Goal: Task Accomplishment & Management: Manage account settings

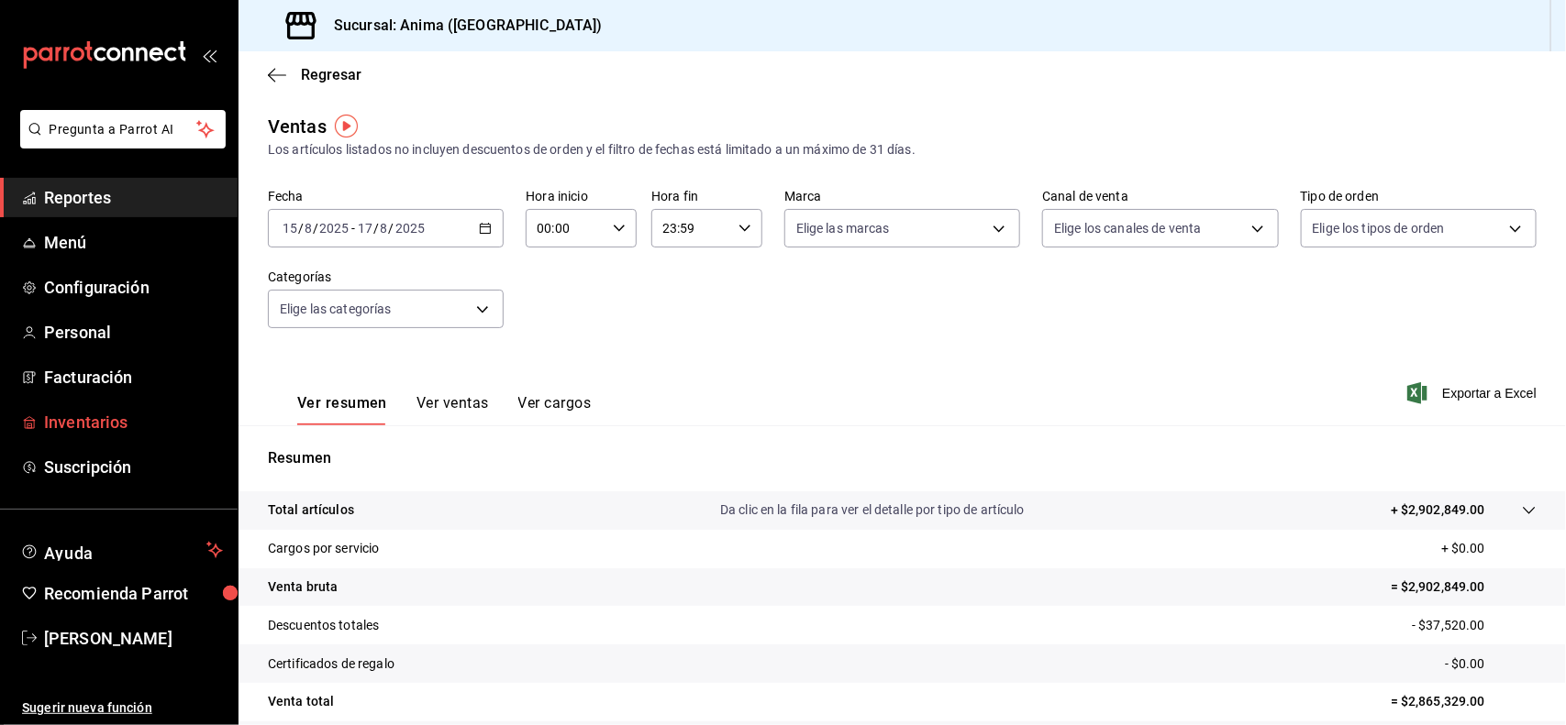
click at [88, 425] on span "Inventarios" at bounding box center [133, 422] width 179 height 25
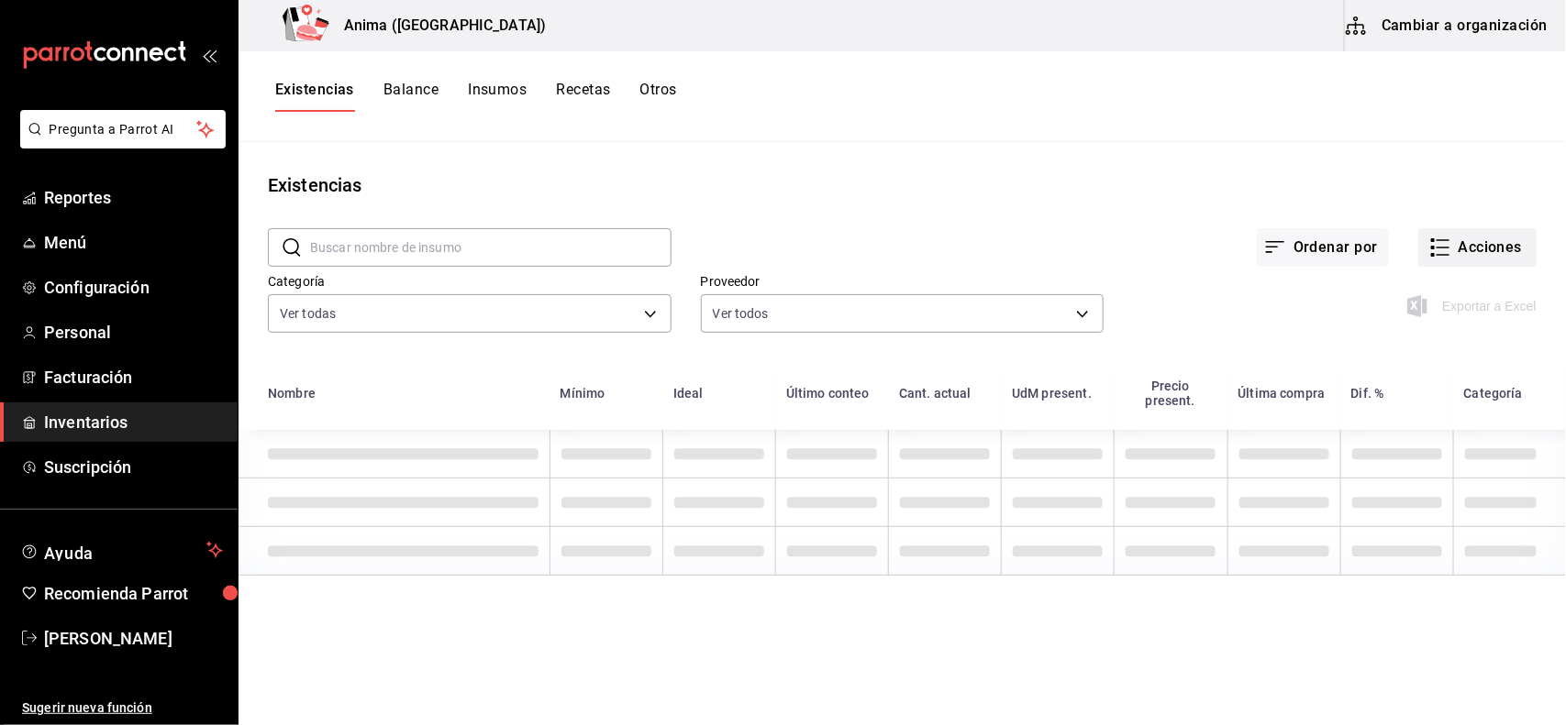
click at [1492, 257] on button "Acciones" at bounding box center [1477, 247] width 118 height 39
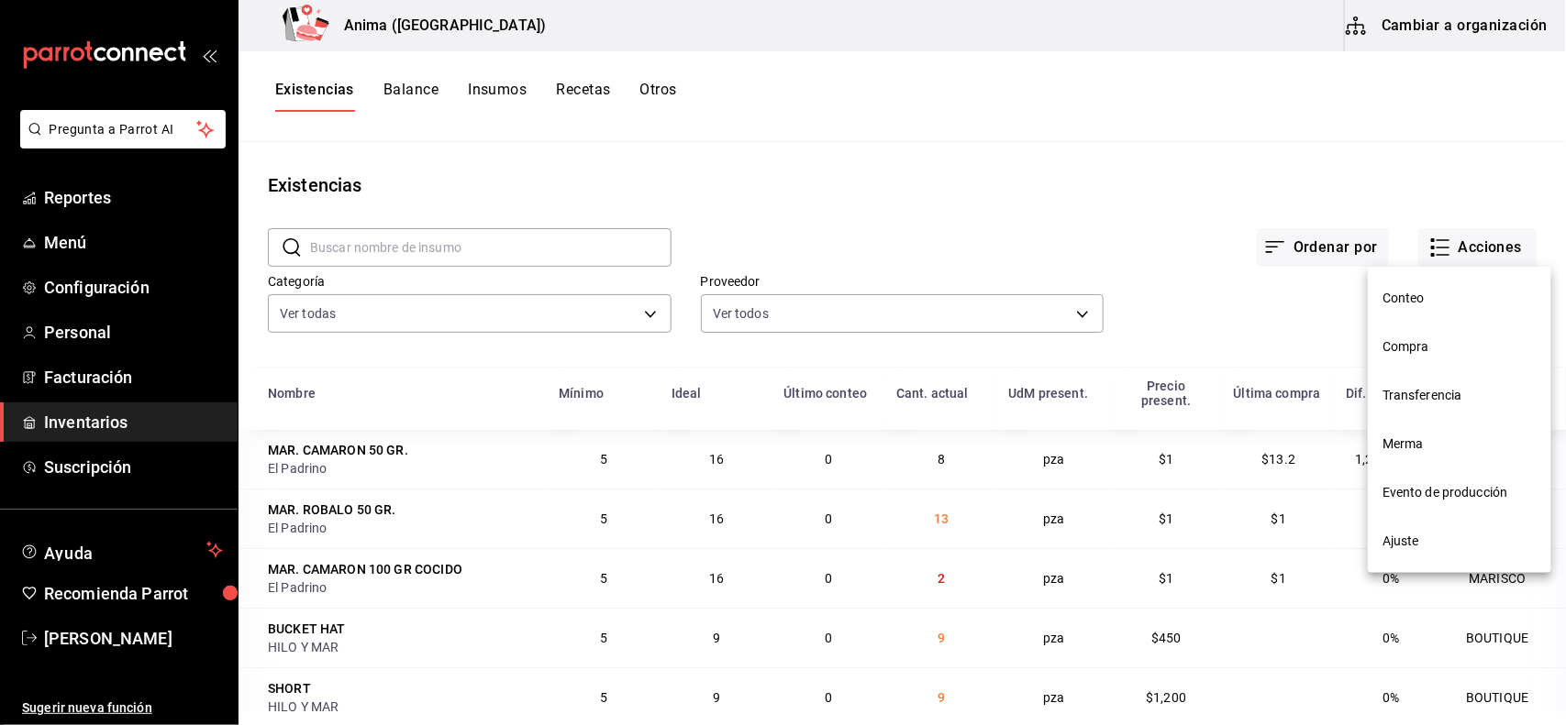
click at [1397, 339] on span "Compra" at bounding box center [1459, 347] width 154 height 19
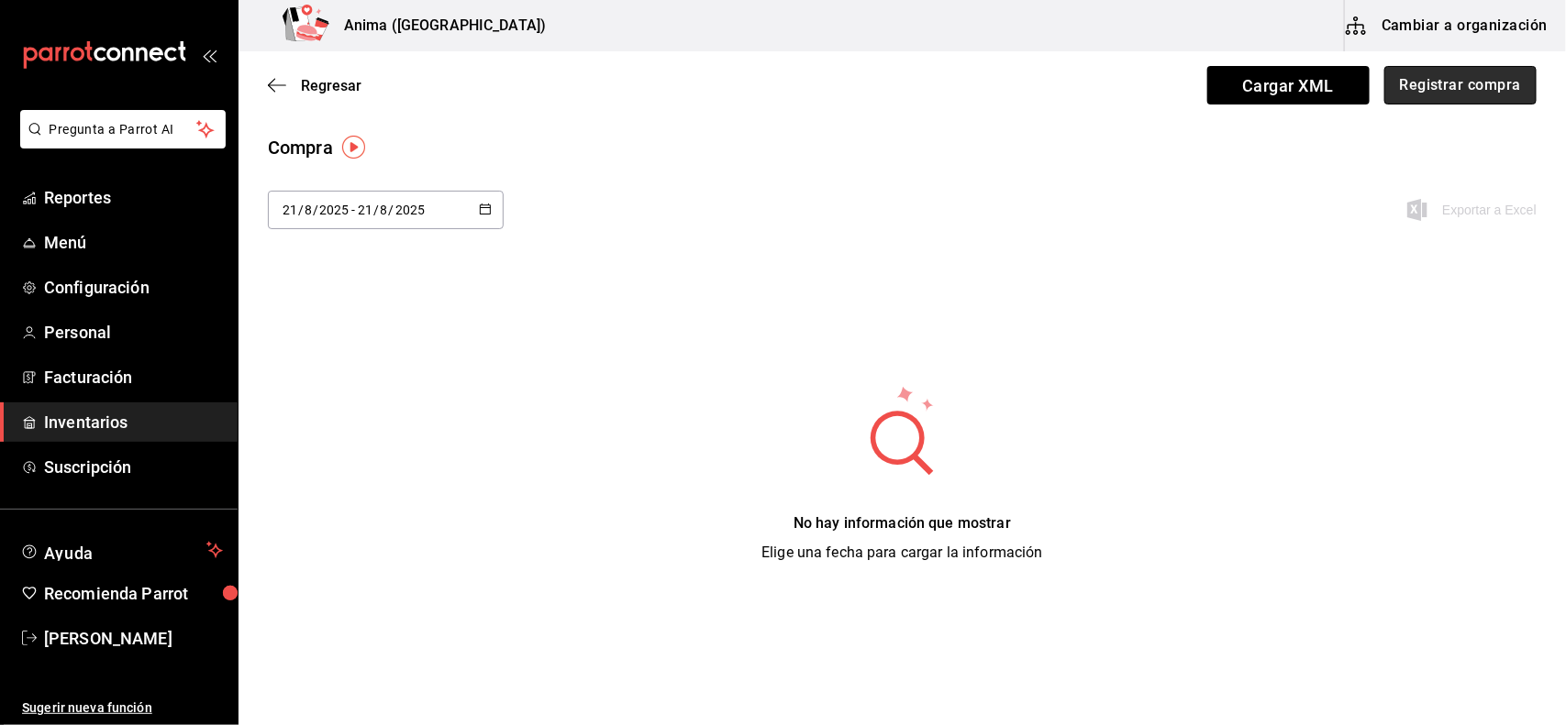
click at [1428, 88] on button "Registrar compra" at bounding box center [1460, 85] width 152 height 39
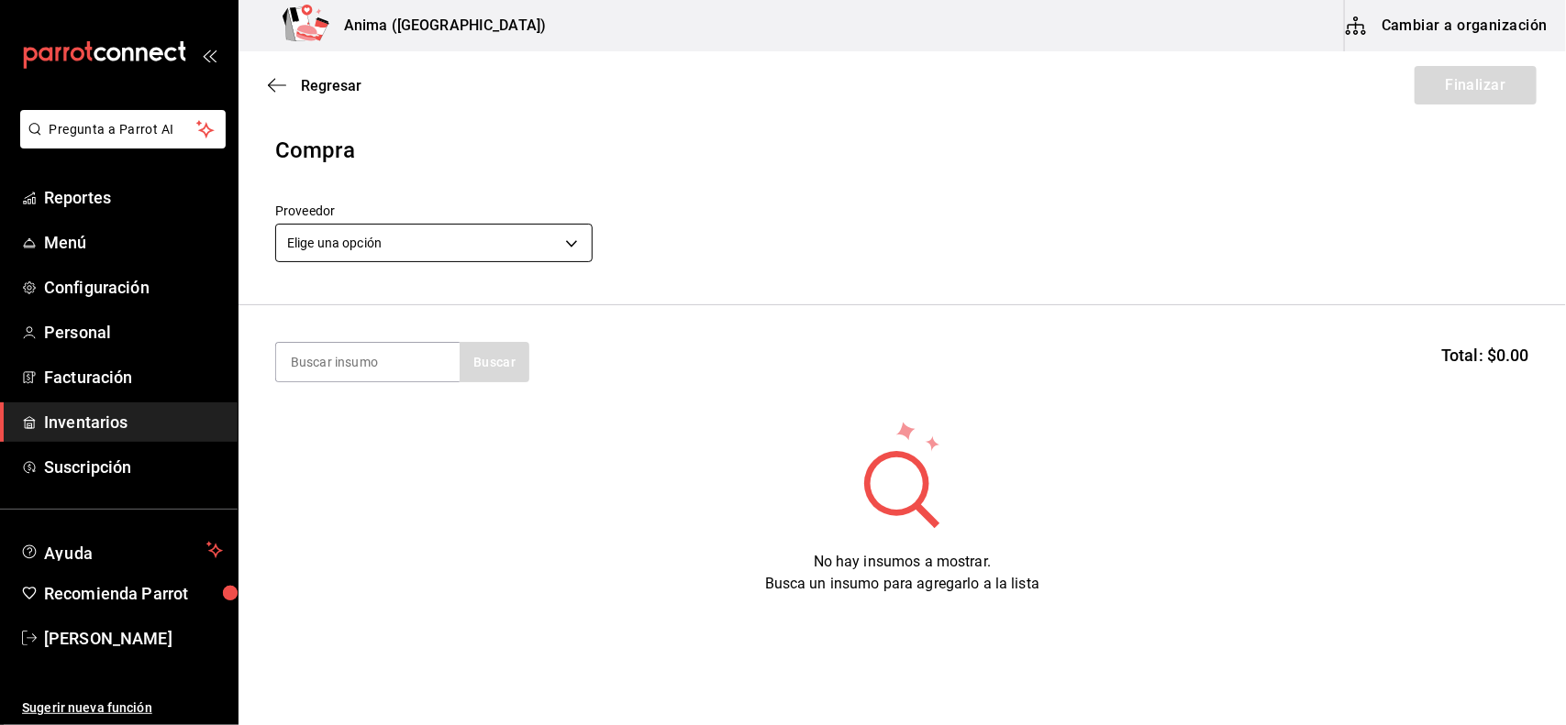
click at [390, 223] on body "Pregunta a Parrot AI Reportes Menú Configuración Personal Facturación Inventari…" at bounding box center [783, 311] width 1566 height 622
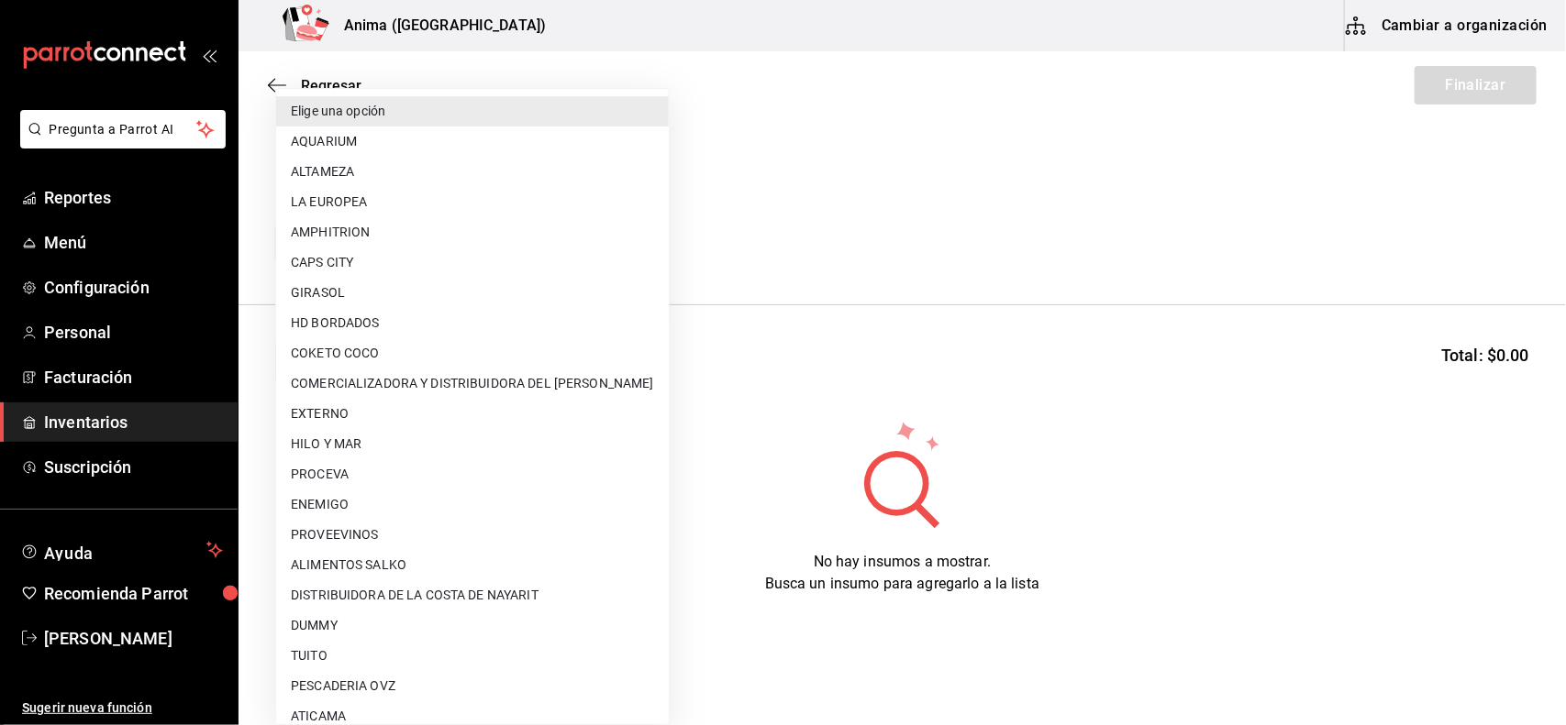
click at [763, 223] on div at bounding box center [783, 362] width 1566 height 725
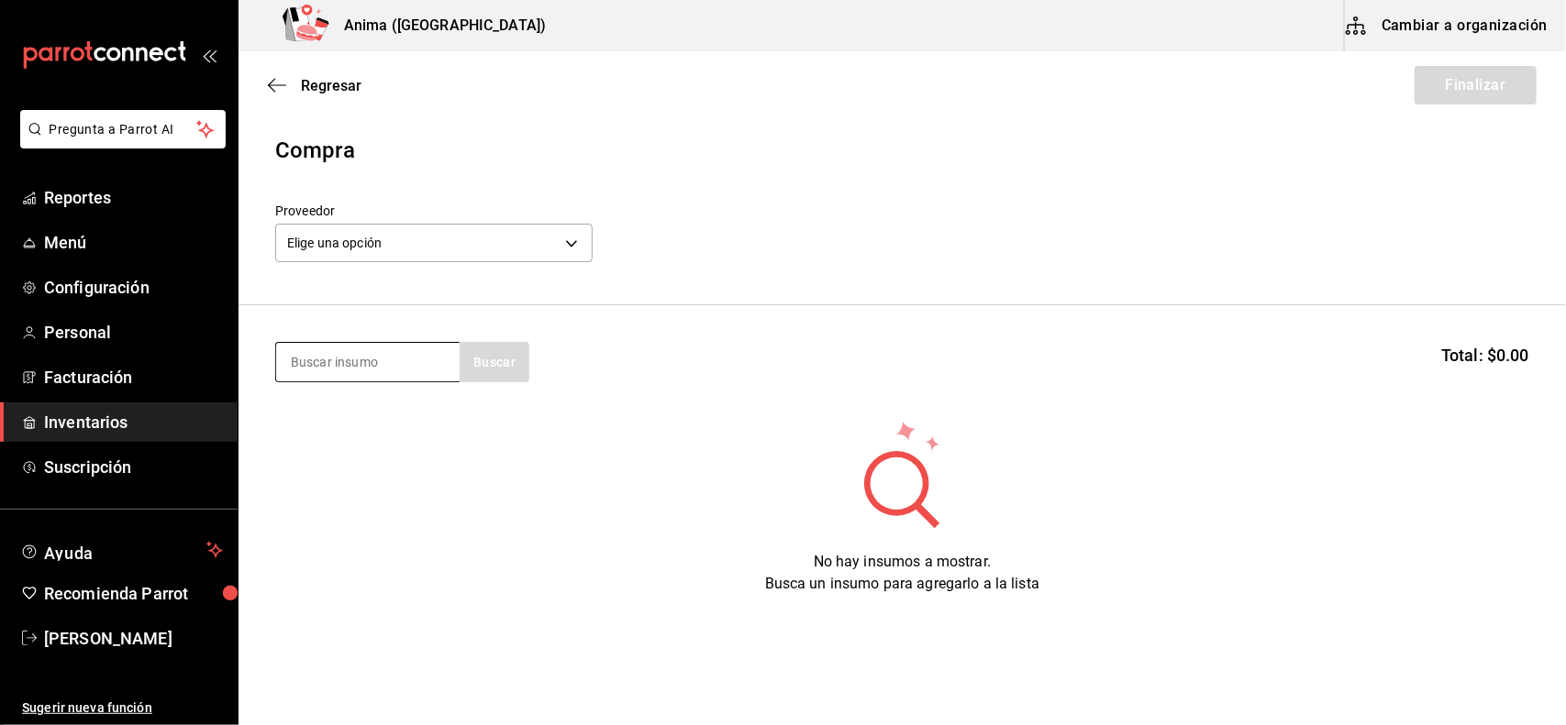
click at [424, 365] on input at bounding box center [367, 362] width 183 height 39
type input "DOBEL"
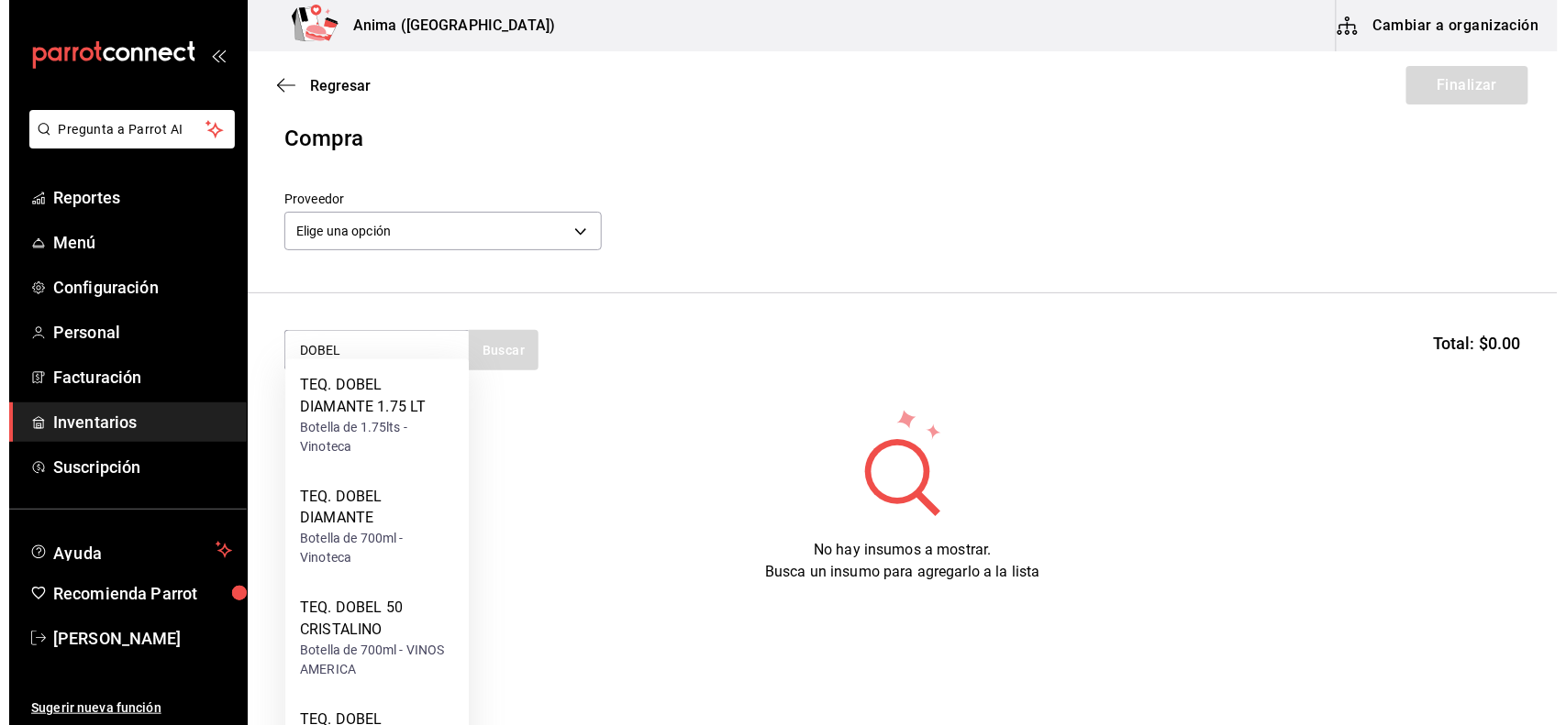
scroll to position [30, 0]
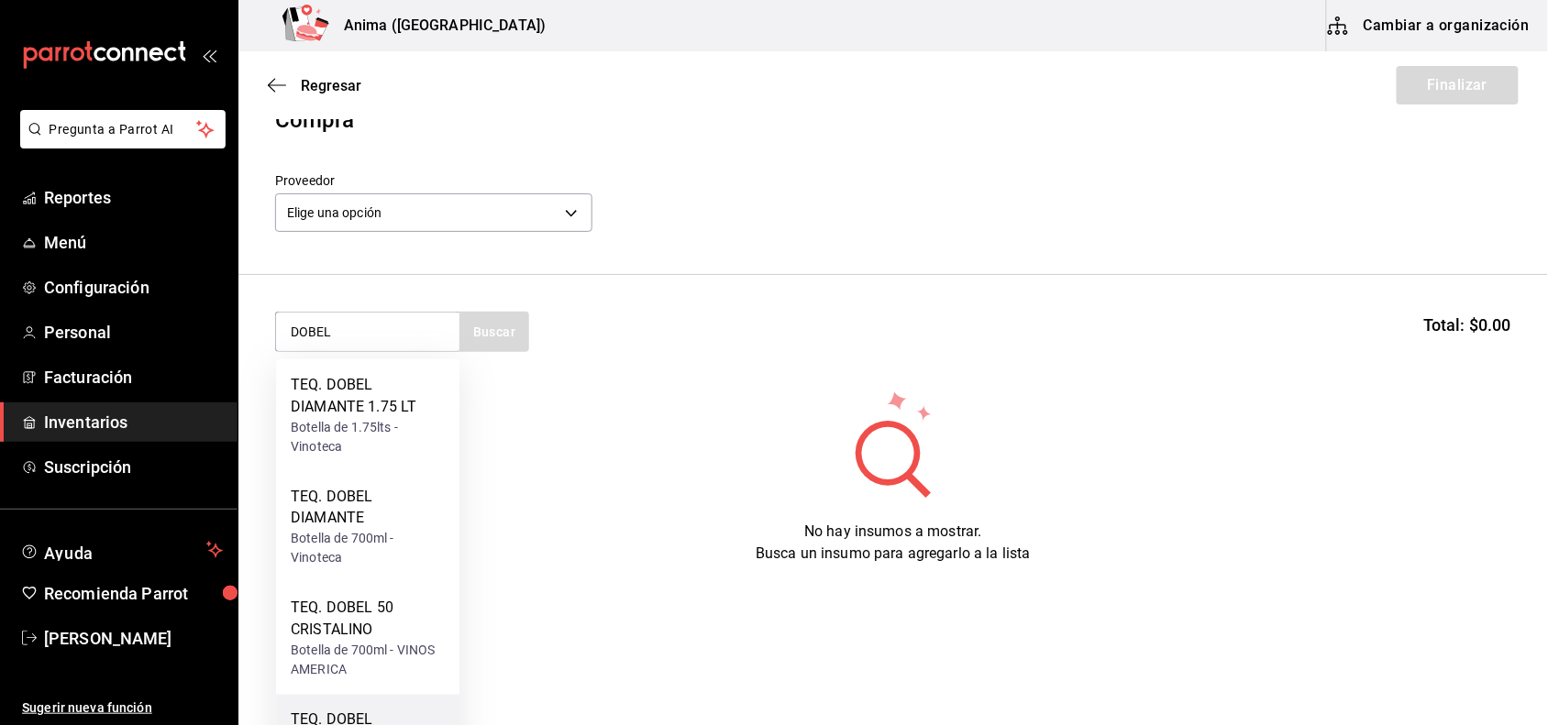
click at [355, 712] on div "TEQ. DOBEL DIAMANTE 3 LT" at bounding box center [368, 732] width 154 height 44
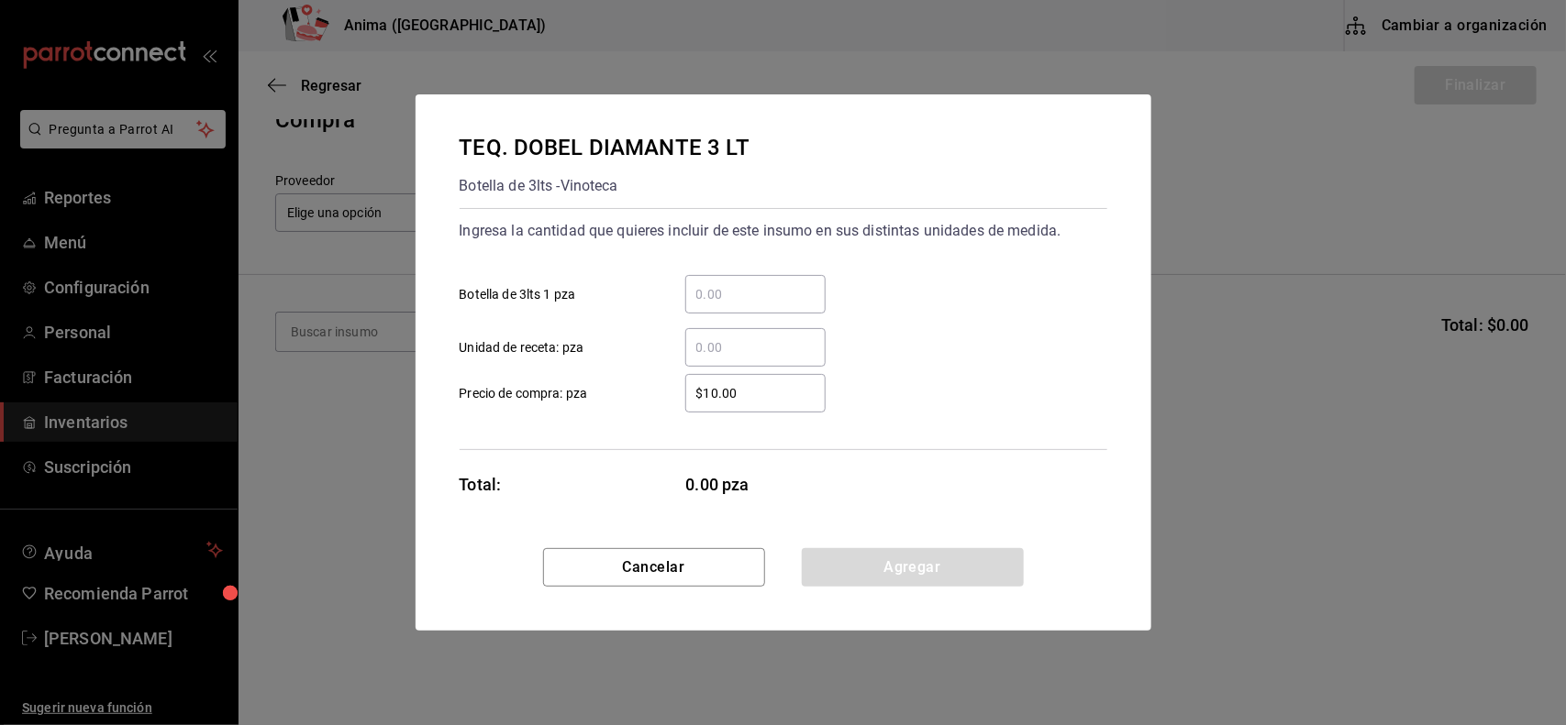
click at [776, 295] on input "​ Botella de 3lts 1 pza" at bounding box center [755, 294] width 140 height 22
type input "3"
type input "$2,810.53"
click at [901, 564] on button "Agregar" at bounding box center [913, 567] width 222 height 39
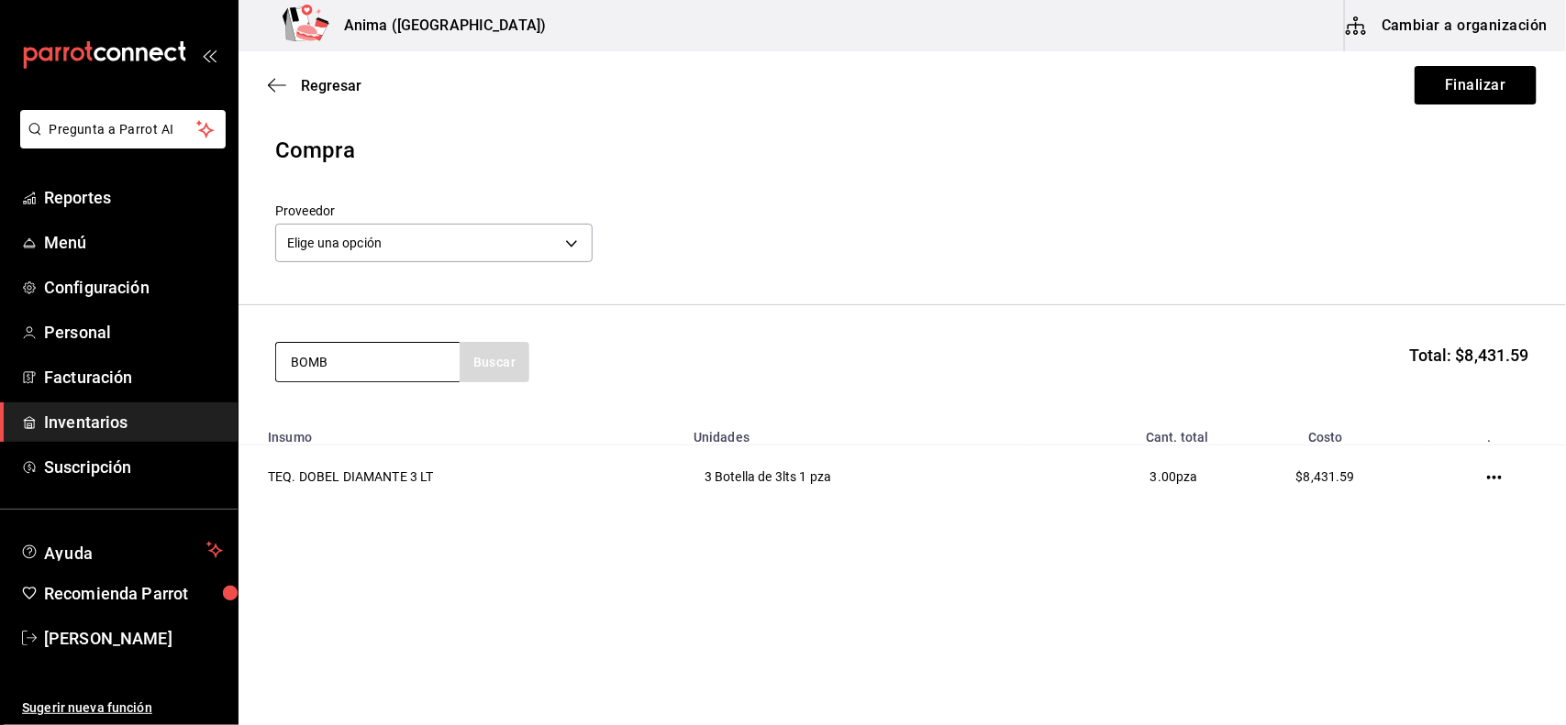
type input "BOMB"
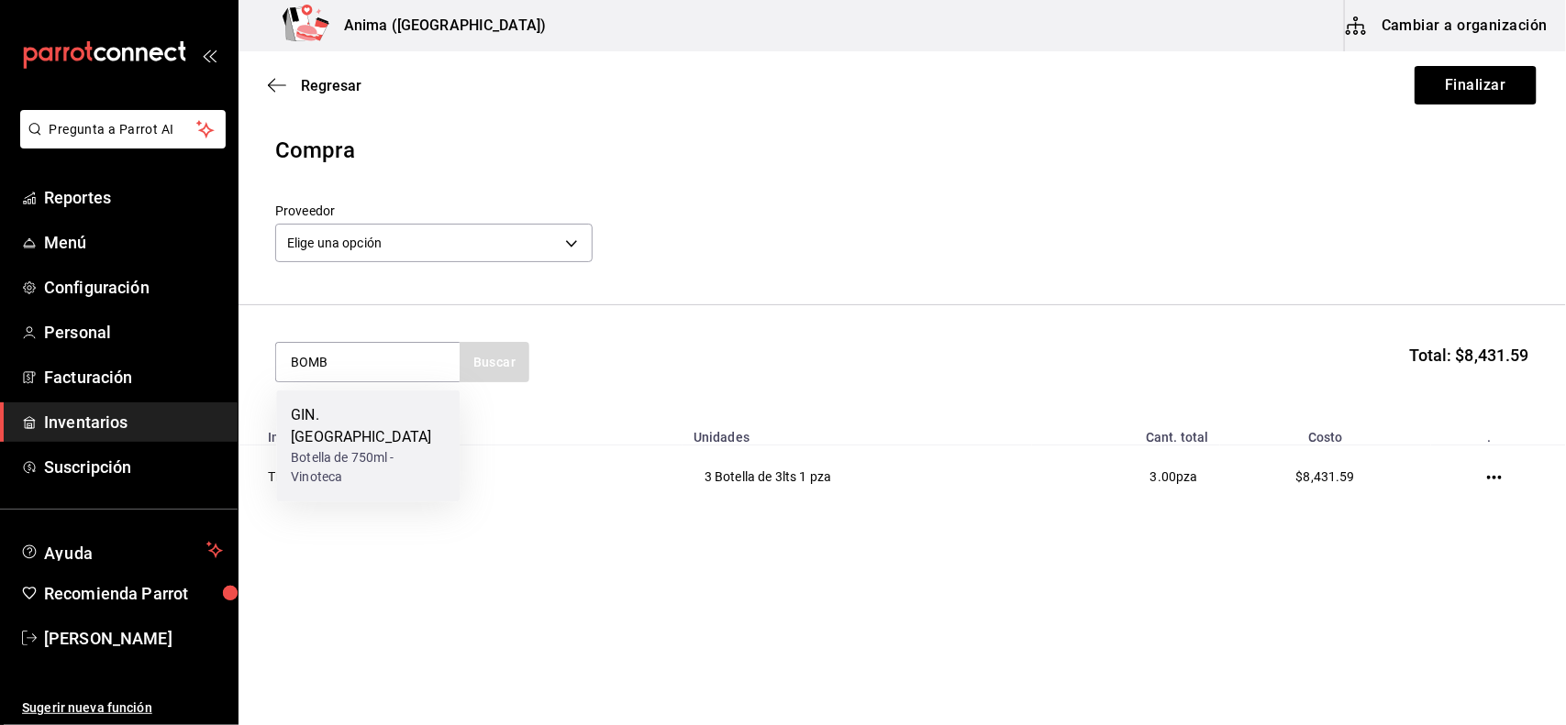
click at [289, 422] on div "GIN. BOMBAY Botella de 750ml - Vinoteca" at bounding box center [367, 447] width 183 height 112
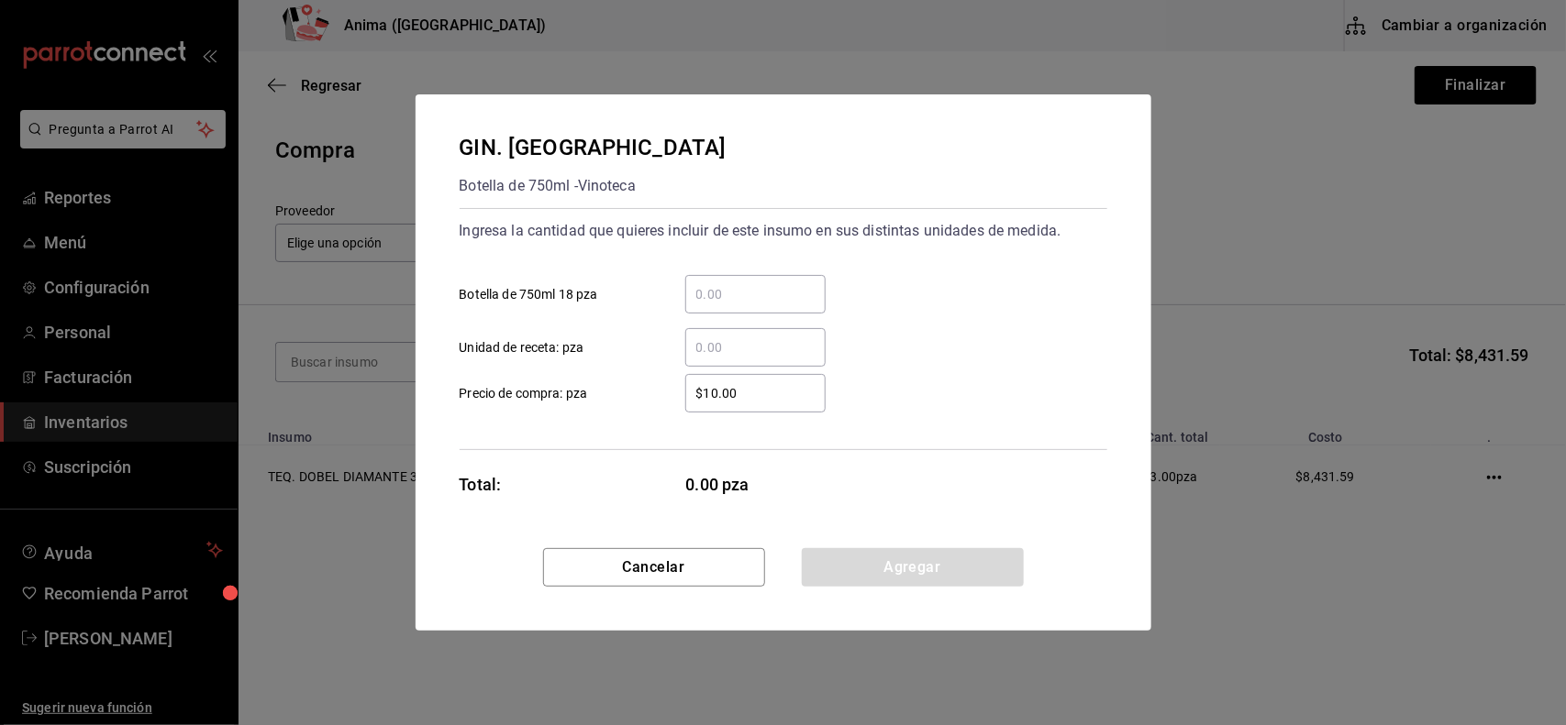
click at [743, 282] on div "​" at bounding box center [755, 294] width 140 height 39
click at [743, 283] on input "​ Botella de 750ml 18 pza" at bounding box center [755, 294] width 140 height 22
type input "2"
type input "$371.1"
click at [931, 558] on button "Agregar" at bounding box center [913, 567] width 222 height 39
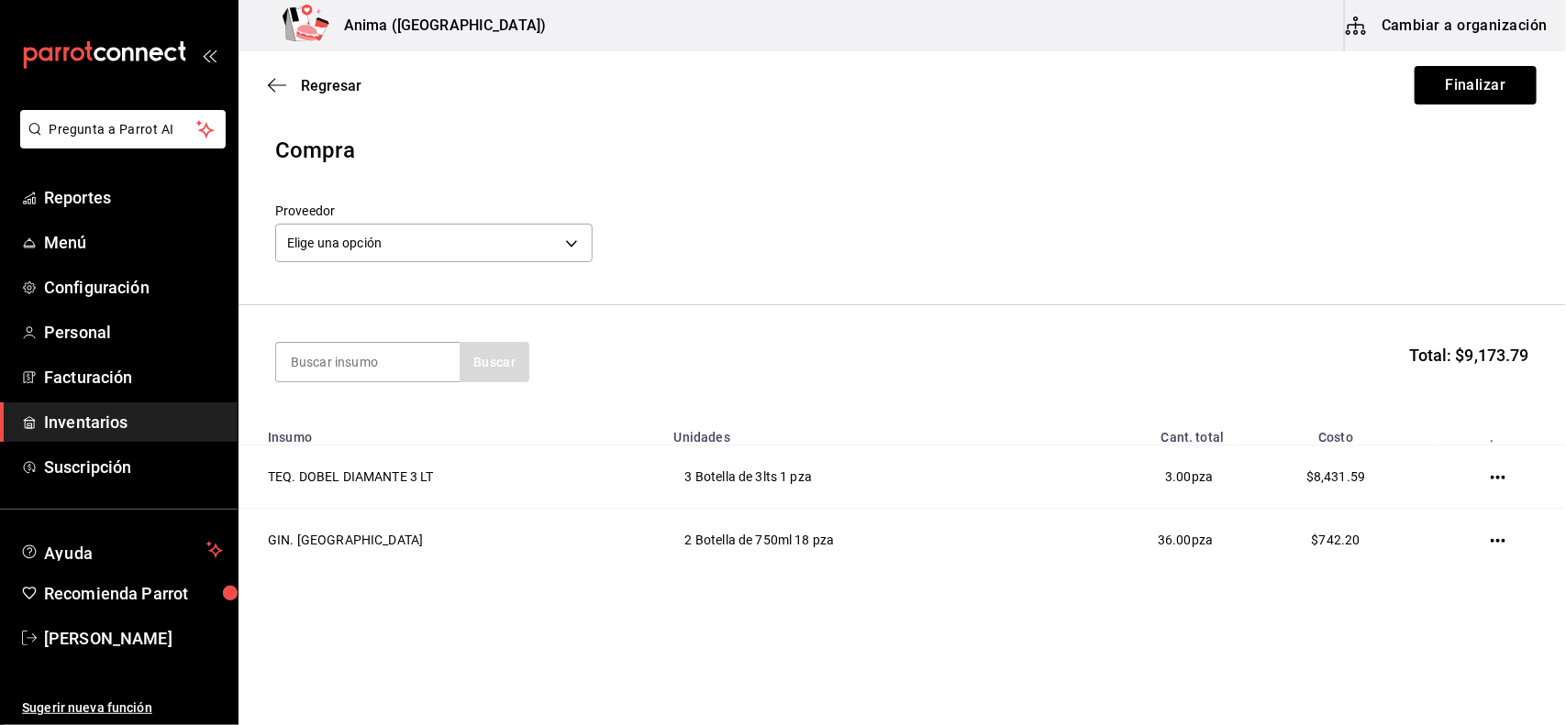
type input "J"
type input "[PERSON_NAME]"
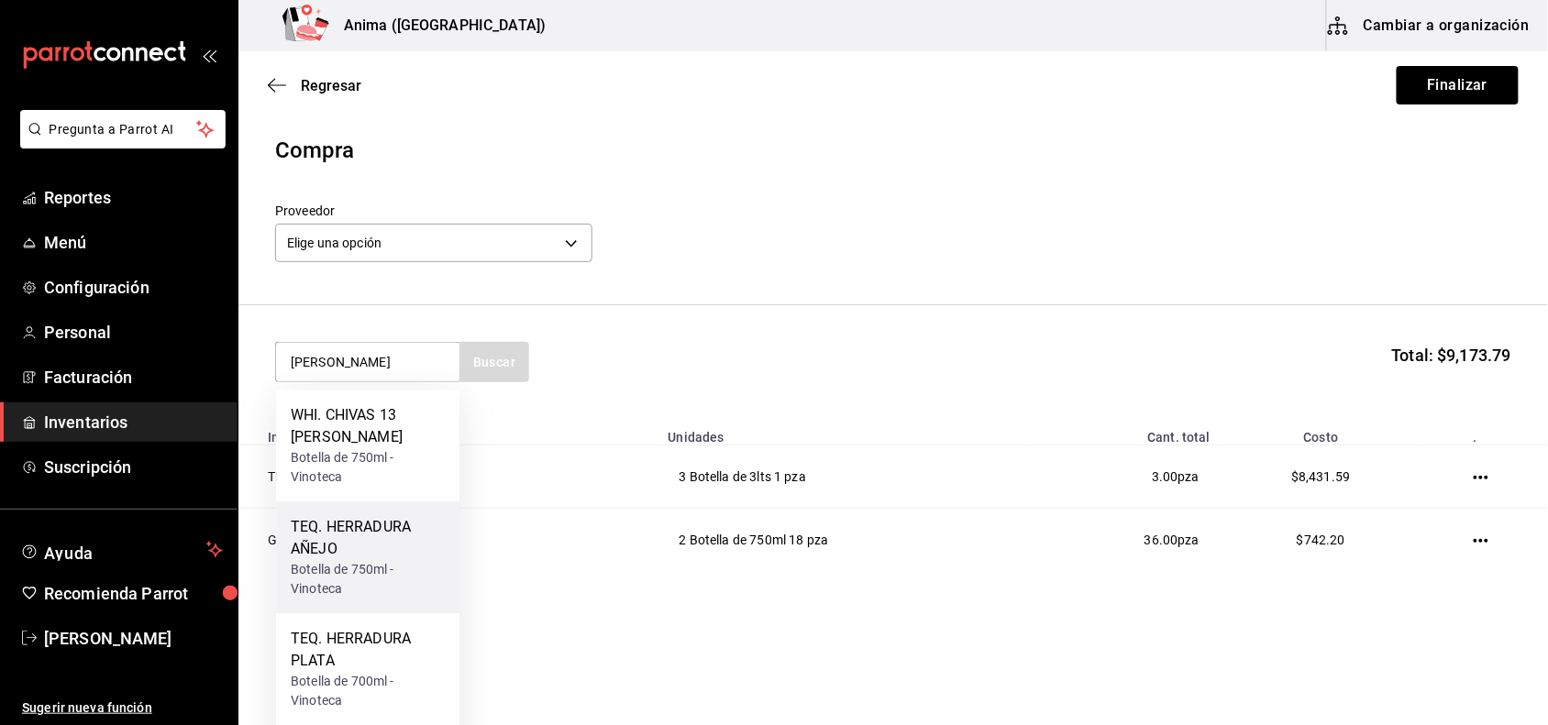
click at [397, 534] on div "TEQ. HERRADURA AÑEJO" at bounding box center [368, 539] width 154 height 44
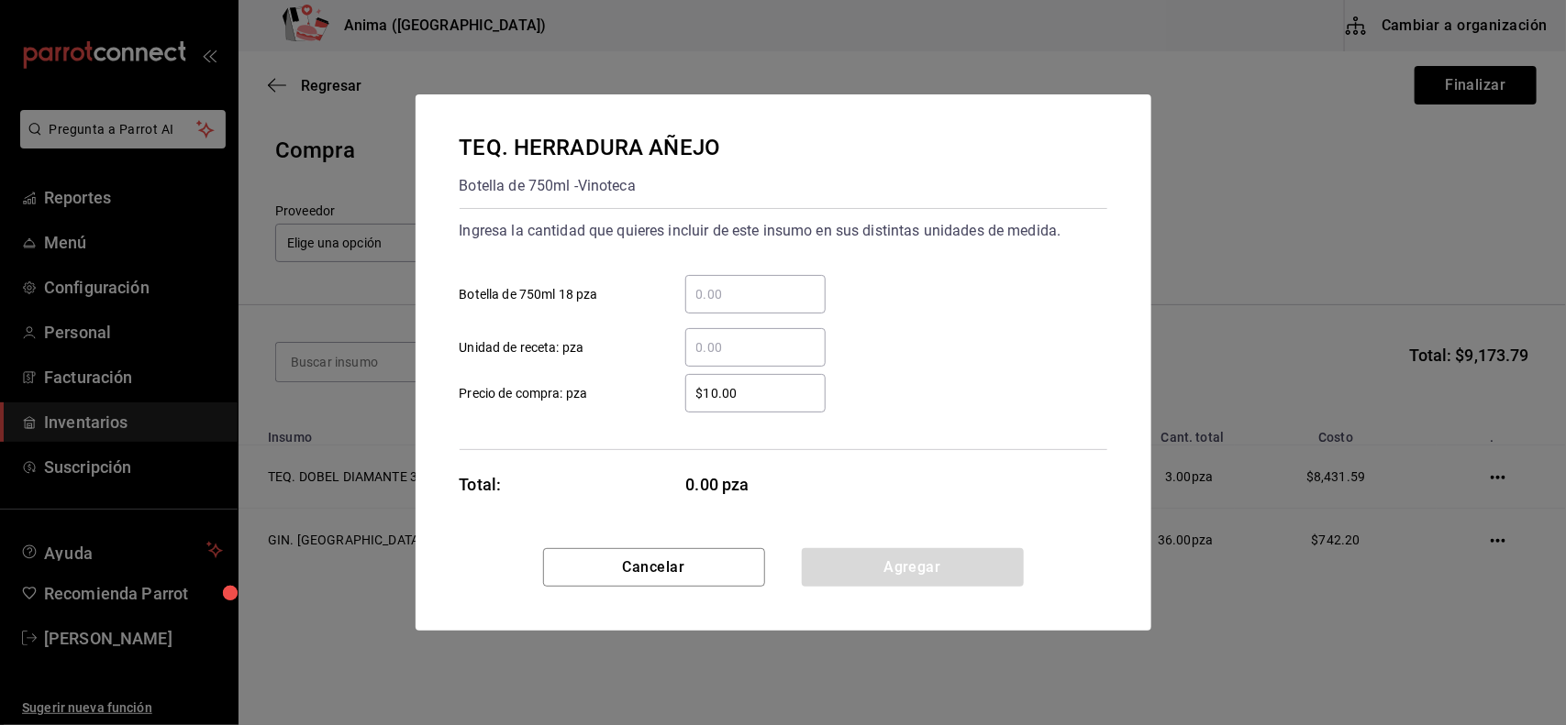
click at [781, 269] on div "​ Botella de 750ml 18 pza" at bounding box center [776, 286] width 662 height 53
click at [761, 285] on input "​ Botella de 750ml 18 pza" at bounding box center [755, 294] width 140 height 22
type input "1"
type input "$949.5"
click at [950, 556] on button "Agregar" at bounding box center [913, 567] width 222 height 39
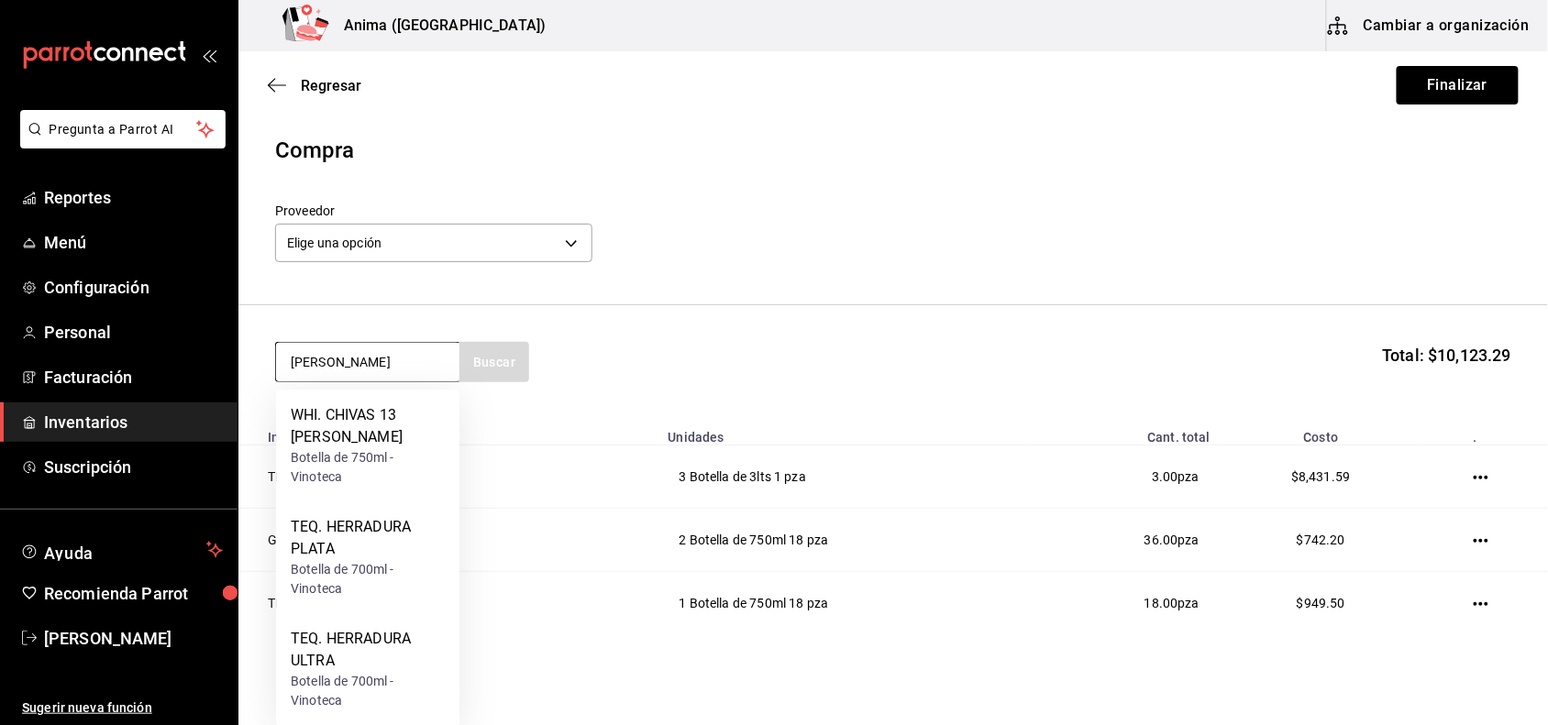
type input "[PERSON_NAME]"
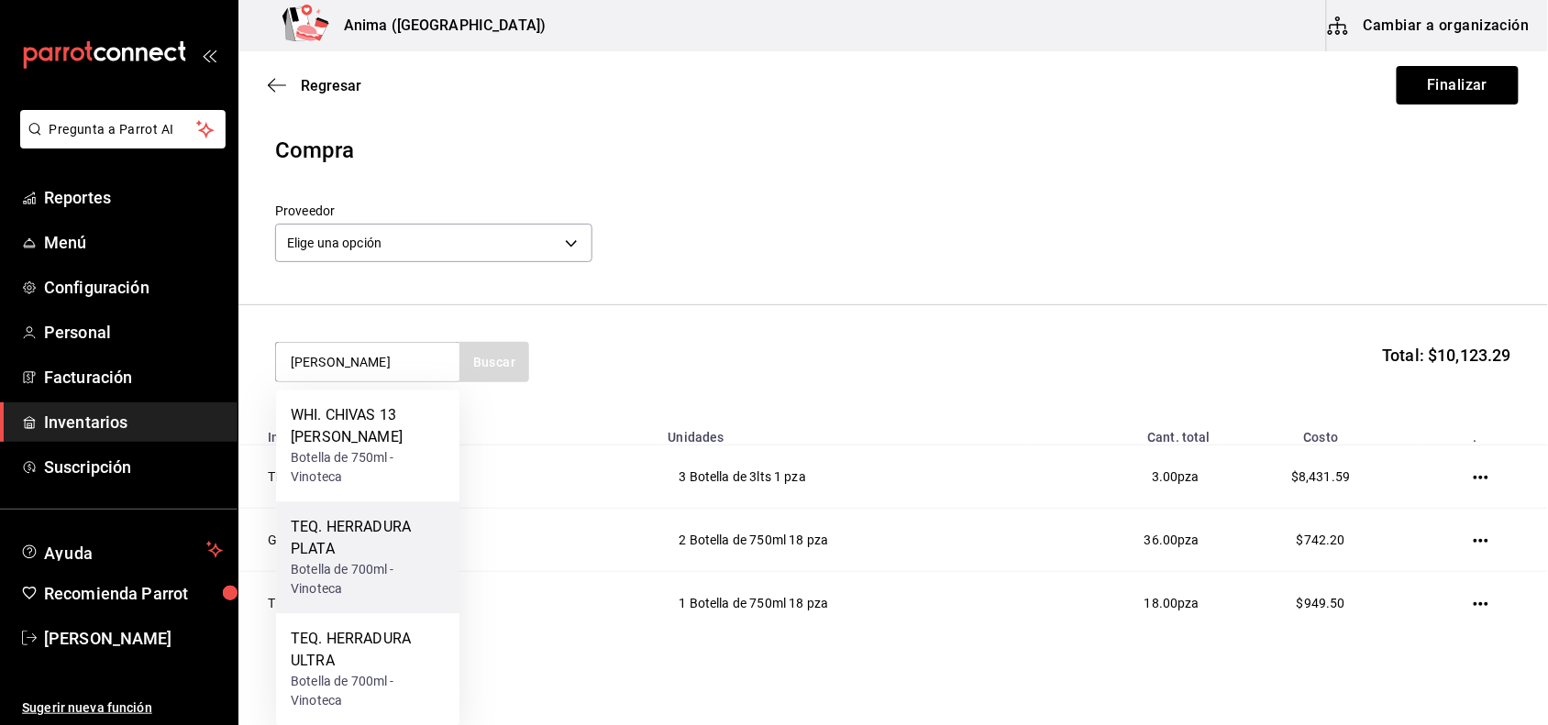
click at [328, 529] on div "TEQ. HERRADURA PLATA" at bounding box center [368, 539] width 154 height 44
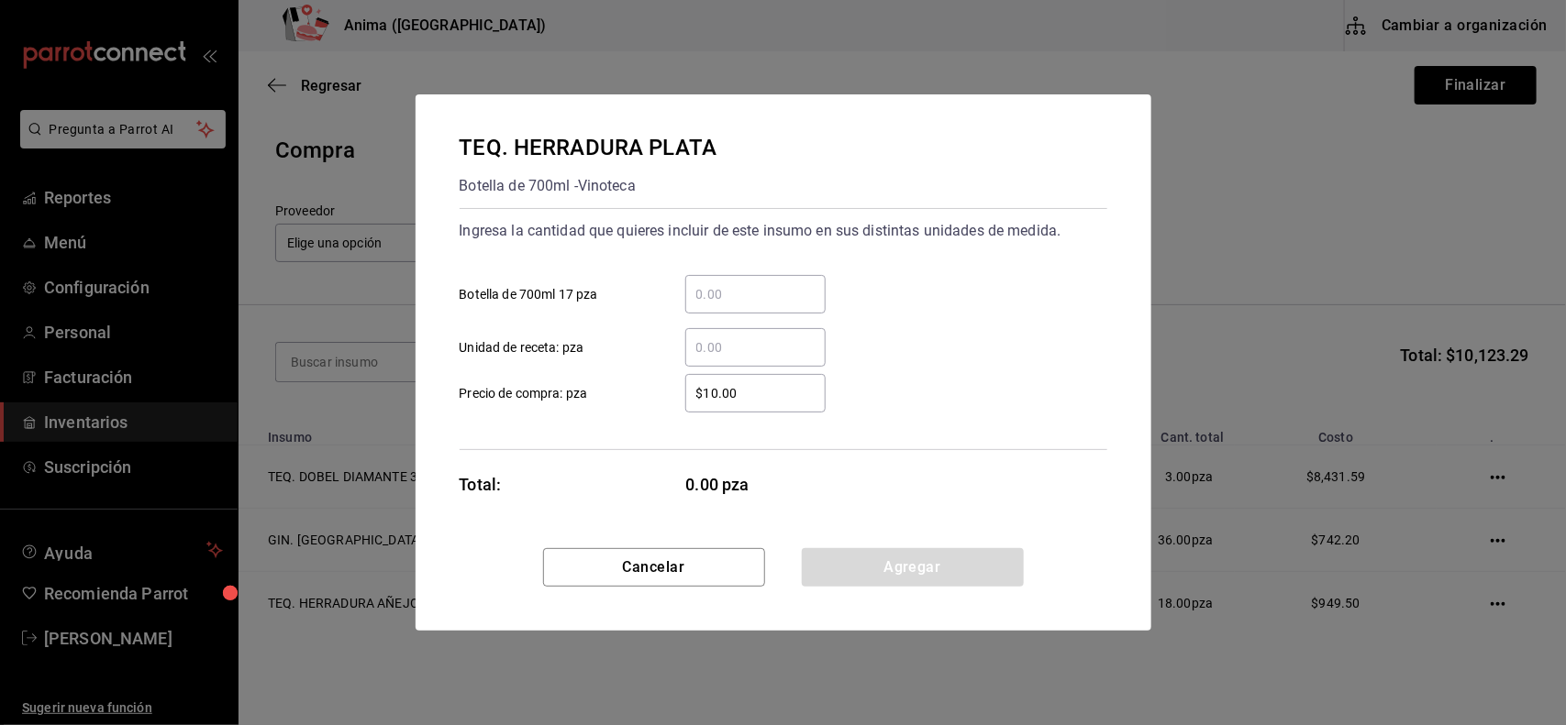
click at [769, 294] on input "​ Botella de 700ml 17 pza" at bounding box center [755, 294] width 140 height 22
type input "1"
type input "$487.12"
click at [952, 555] on button "Agregar" at bounding box center [913, 567] width 222 height 39
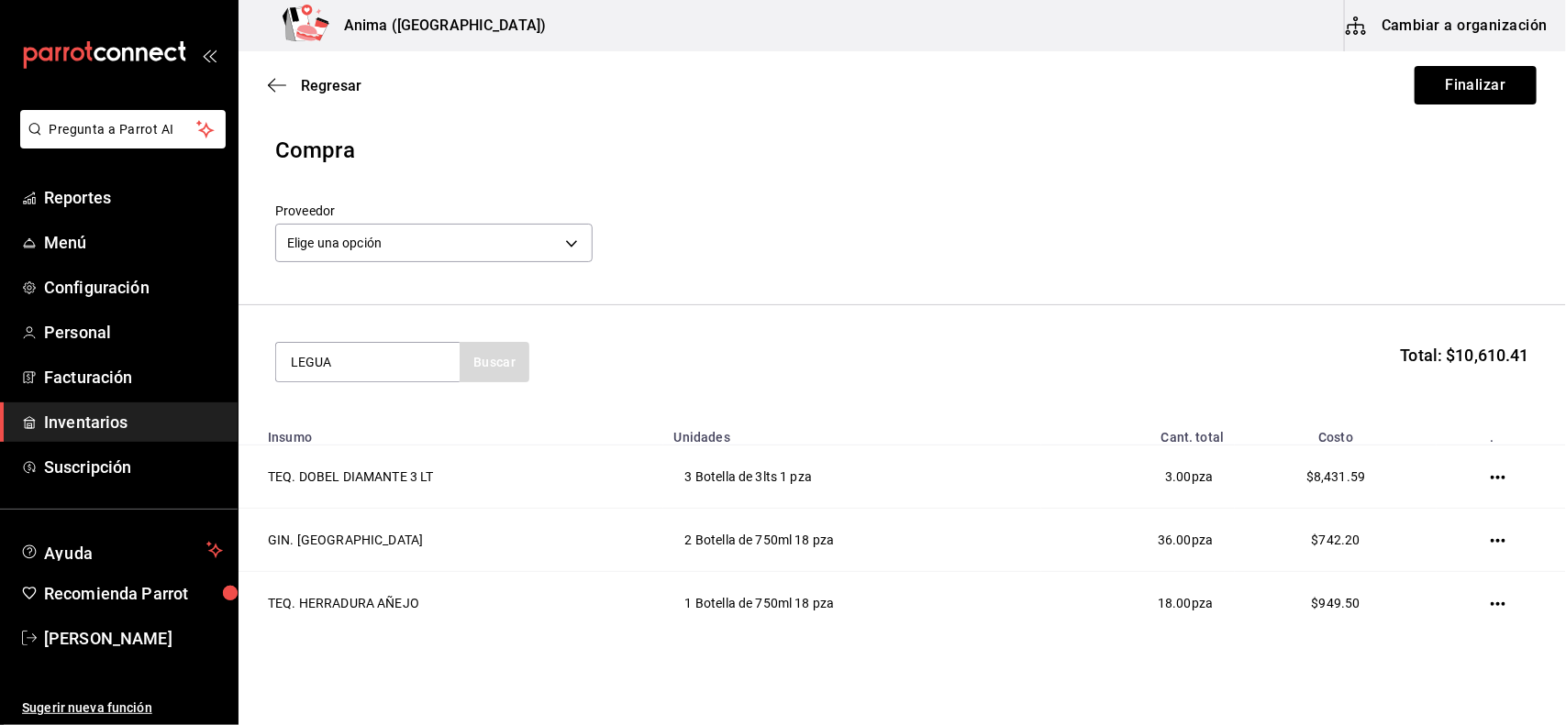
type input "LEGUA"
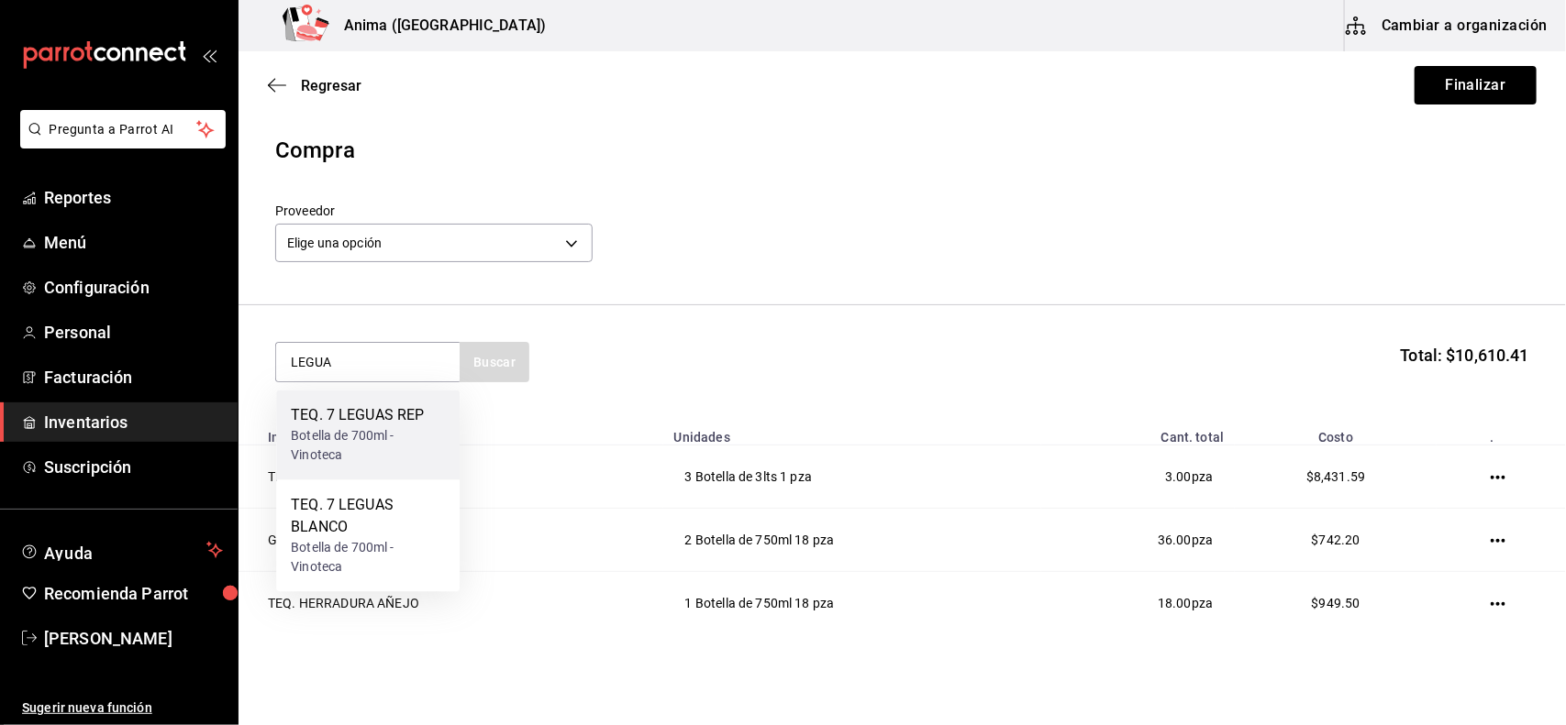
click at [378, 422] on div "TEQ. 7 LEGUAS REP" at bounding box center [368, 416] width 154 height 22
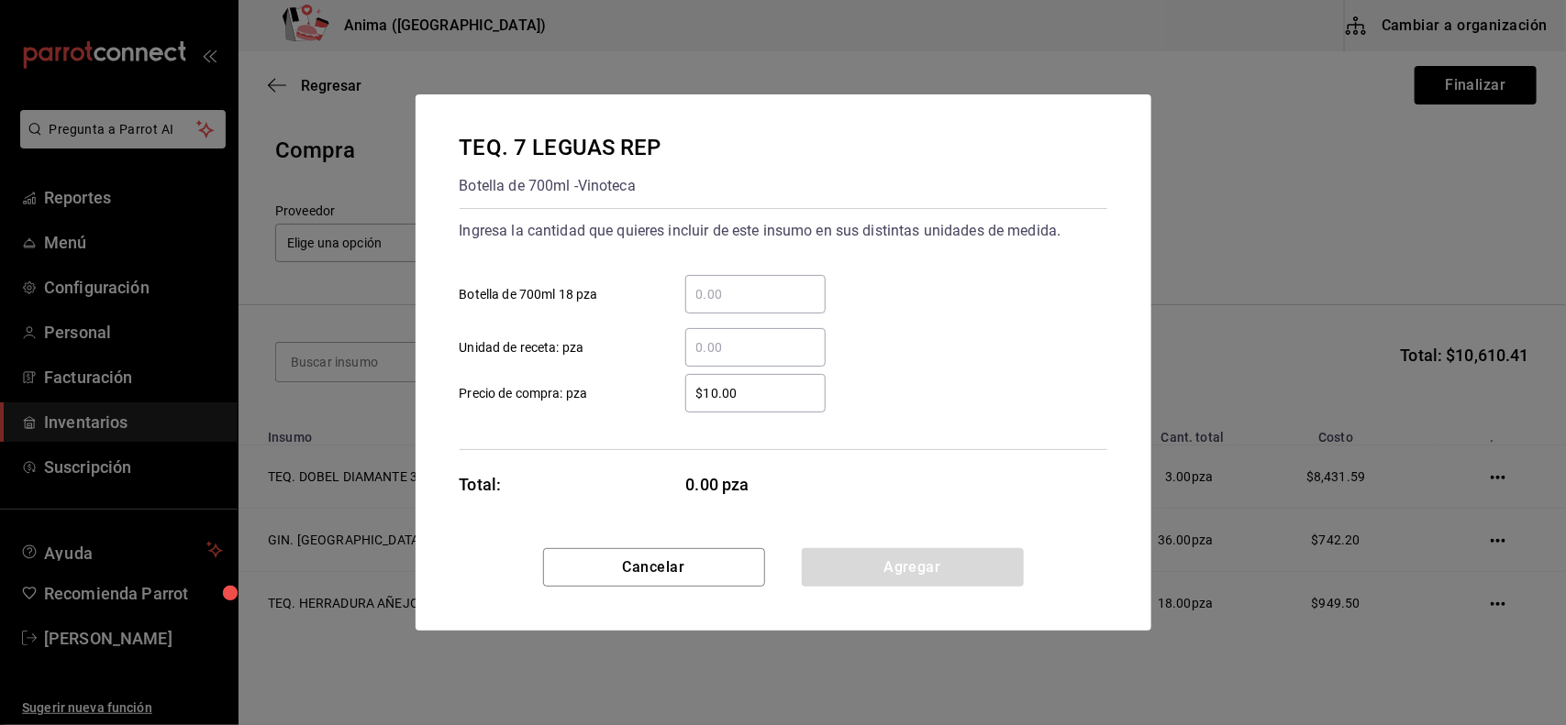
click at [771, 280] on div "​" at bounding box center [755, 294] width 140 height 39
click at [771, 283] on input "​ Botella de 700ml 18 pza" at bounding box center [755, 294] width 140 height 22
type input "2"
type input "$631.09"
click at [947, 561] on button "Agregar" at bounding box center [913, 567] width 222 height 39
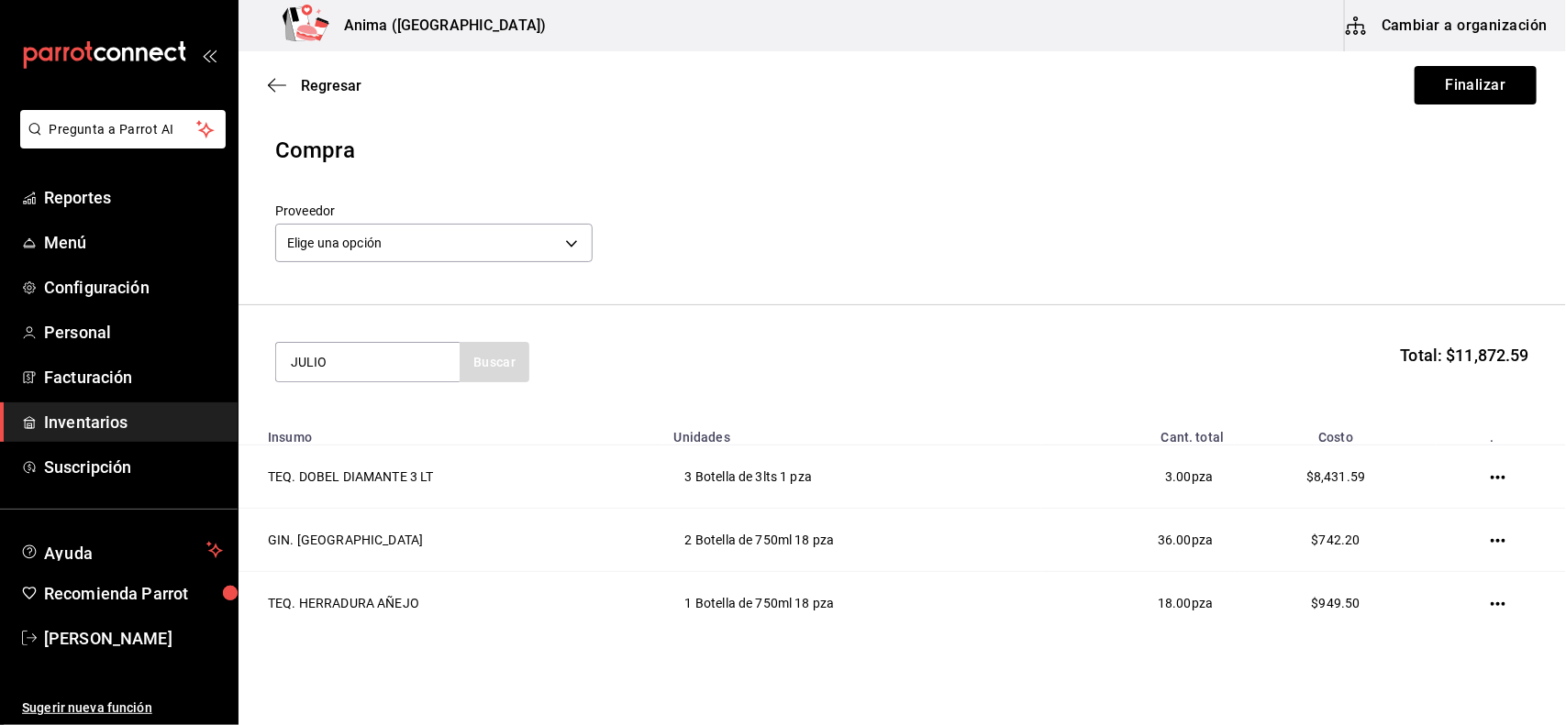
type input "JULIO"
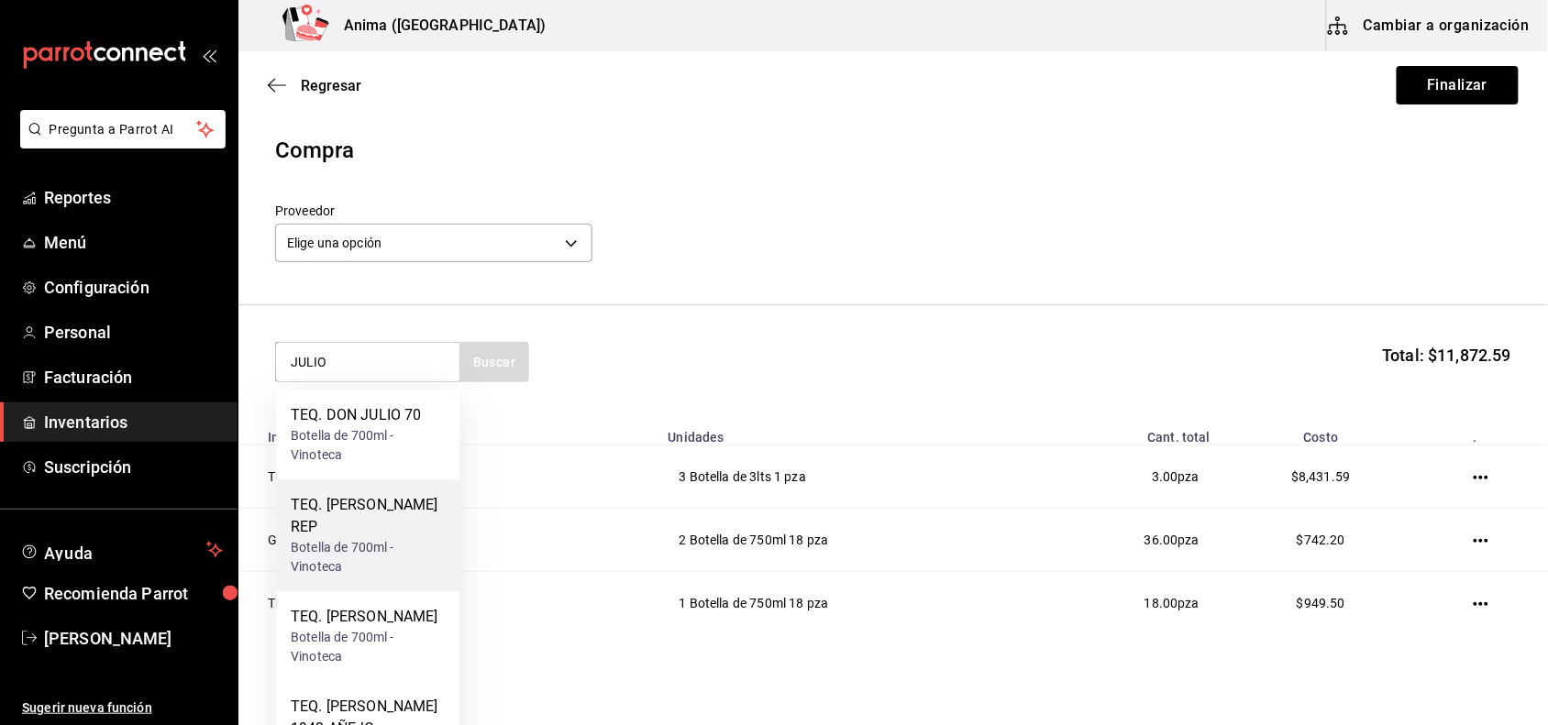
click at [379, 539] on div "Botella de 700ml - Vinoteca" at bounding box center [368, 558] width 154 height 39
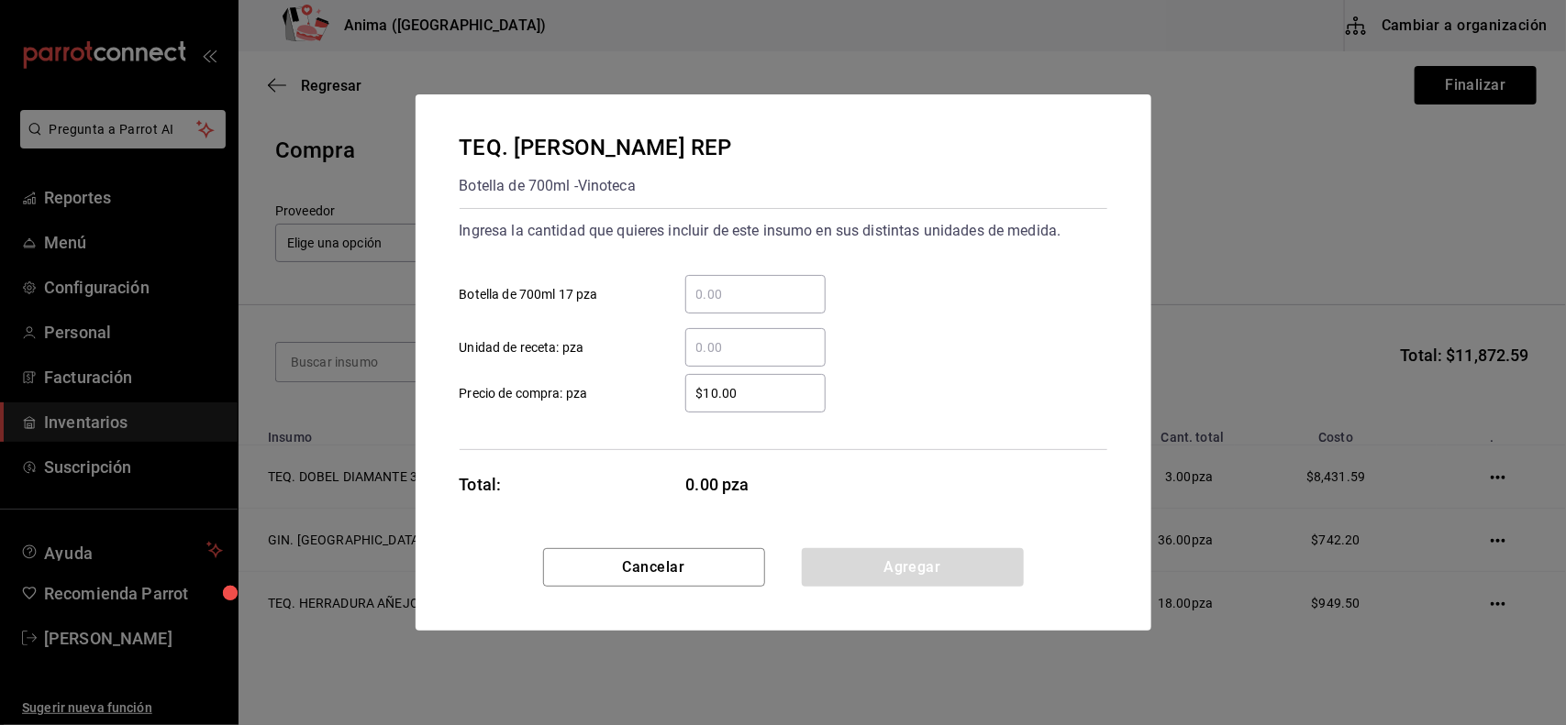
click at [718, 295] on input "​ Botella de 700ml 17 pza" at bounding box center [755, 294] width 140 height 22
type input "2"
type input "$619"
click at [891, 564] on button "Agregar" at bounding box center [913, 567] width 222 height 39
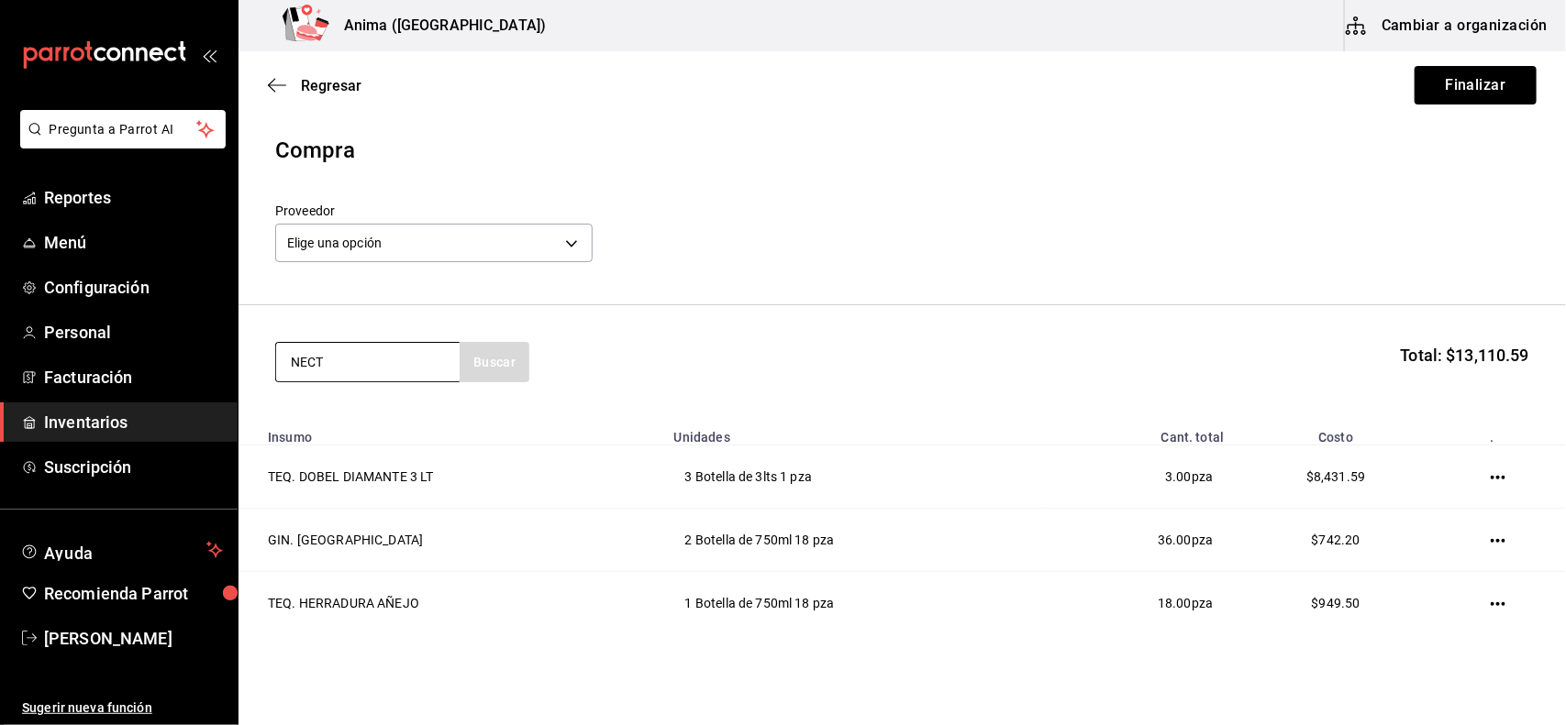
type input "NECT"
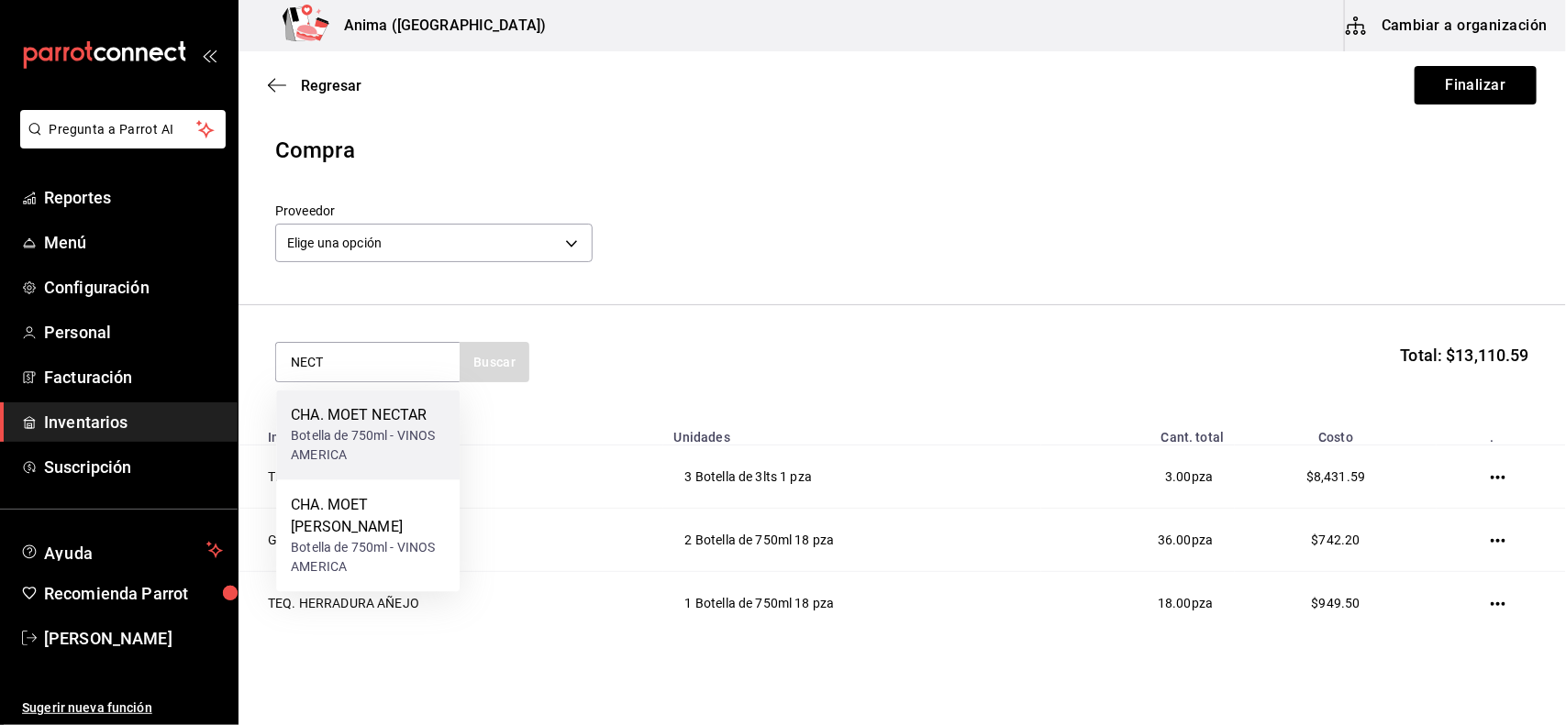
click at [328, 452] on div "Botella de 750ml - VINOS AMERICA" at bounding box center [368, 446] width 154 height 39
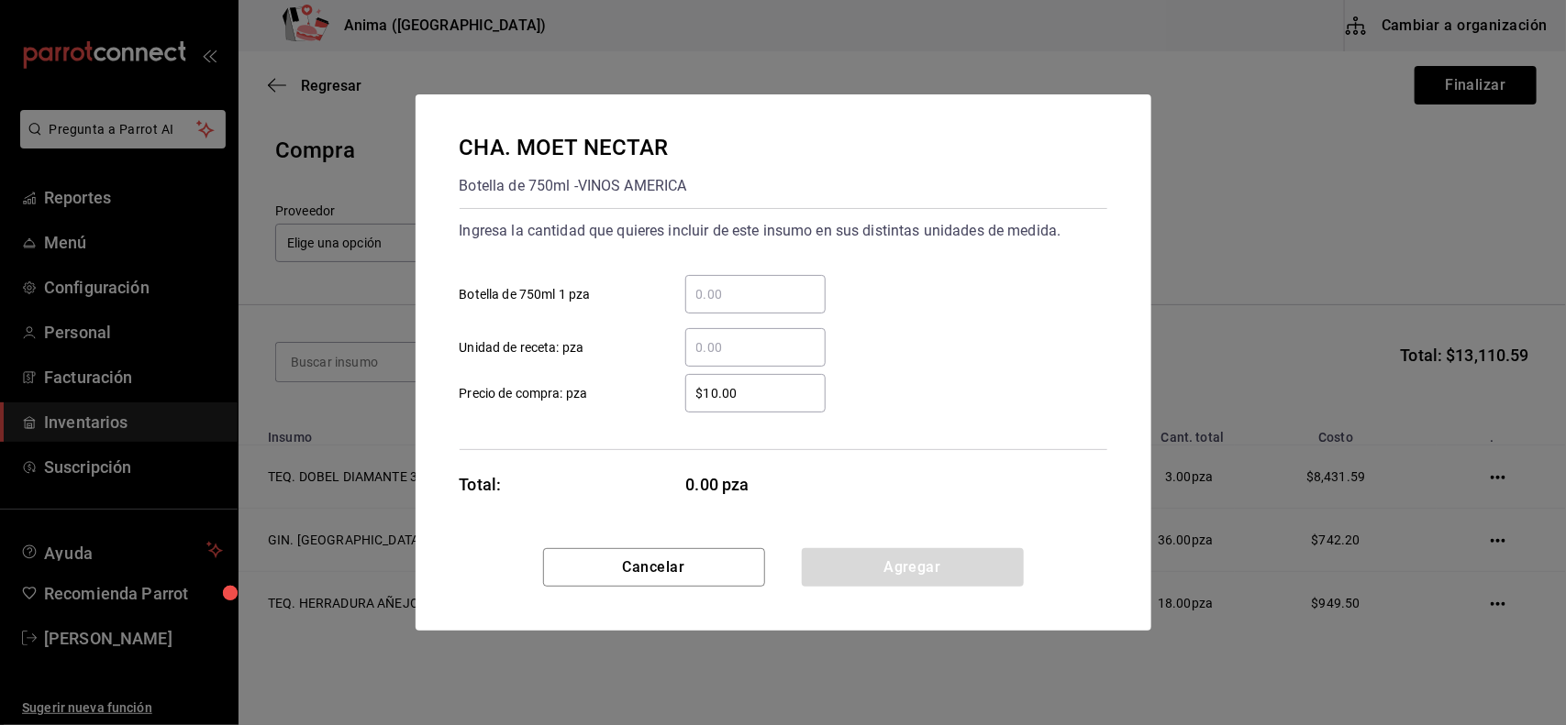
click at [725, 346] on input "​ Unidad de receta: pza" at bounding box center [755, 348] width 140 height 22
click at [731, 301] on input "​ Botella de 750ml 1 pza" at bounding box center [755, 294] width 140 height 22
type input "3"
type input "$1,391.38"
click at [922, 567] on button "Agregar" at bounding box center [913, 567] width 222 height 39
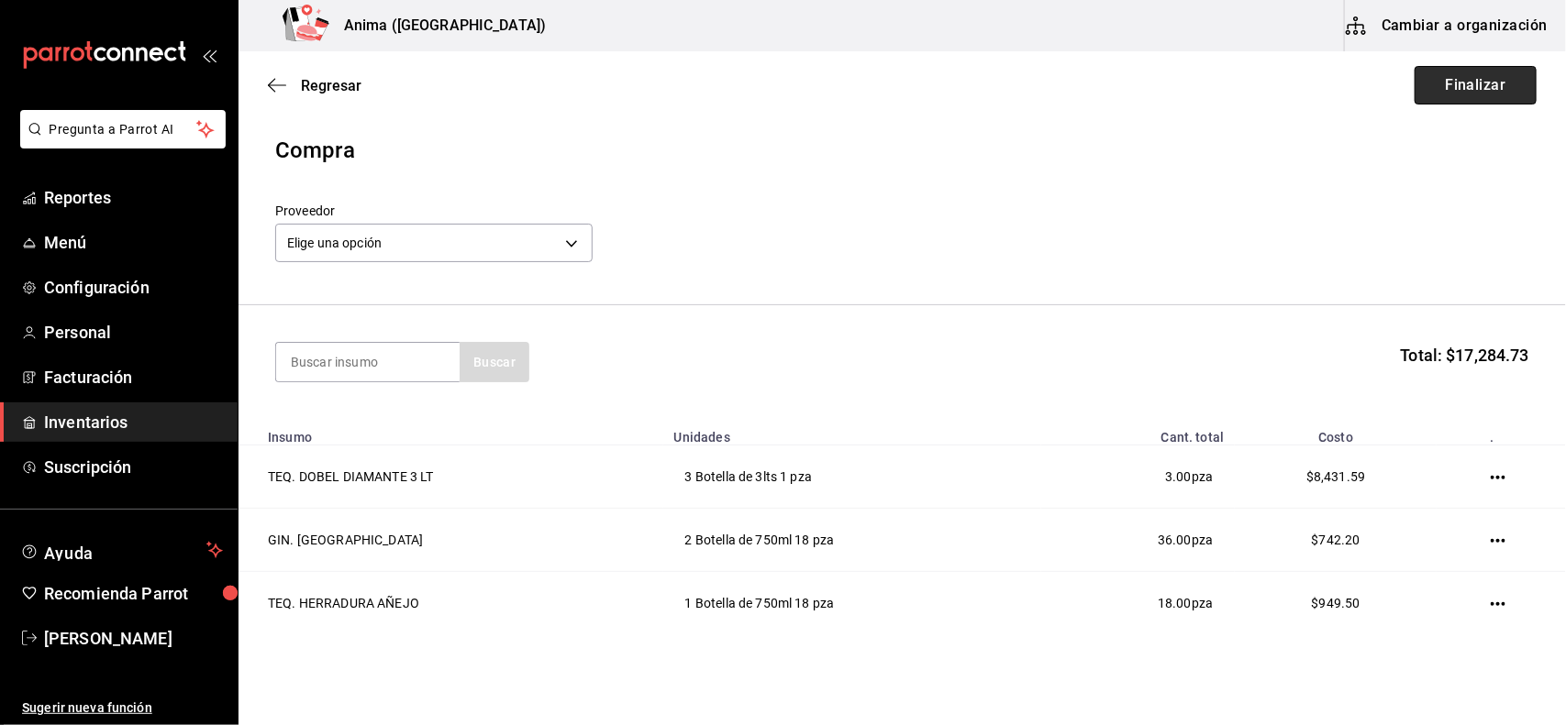
click at [1470, 84] on button "Finalizar" at bounding box center [1475, 85] width 122 height 39
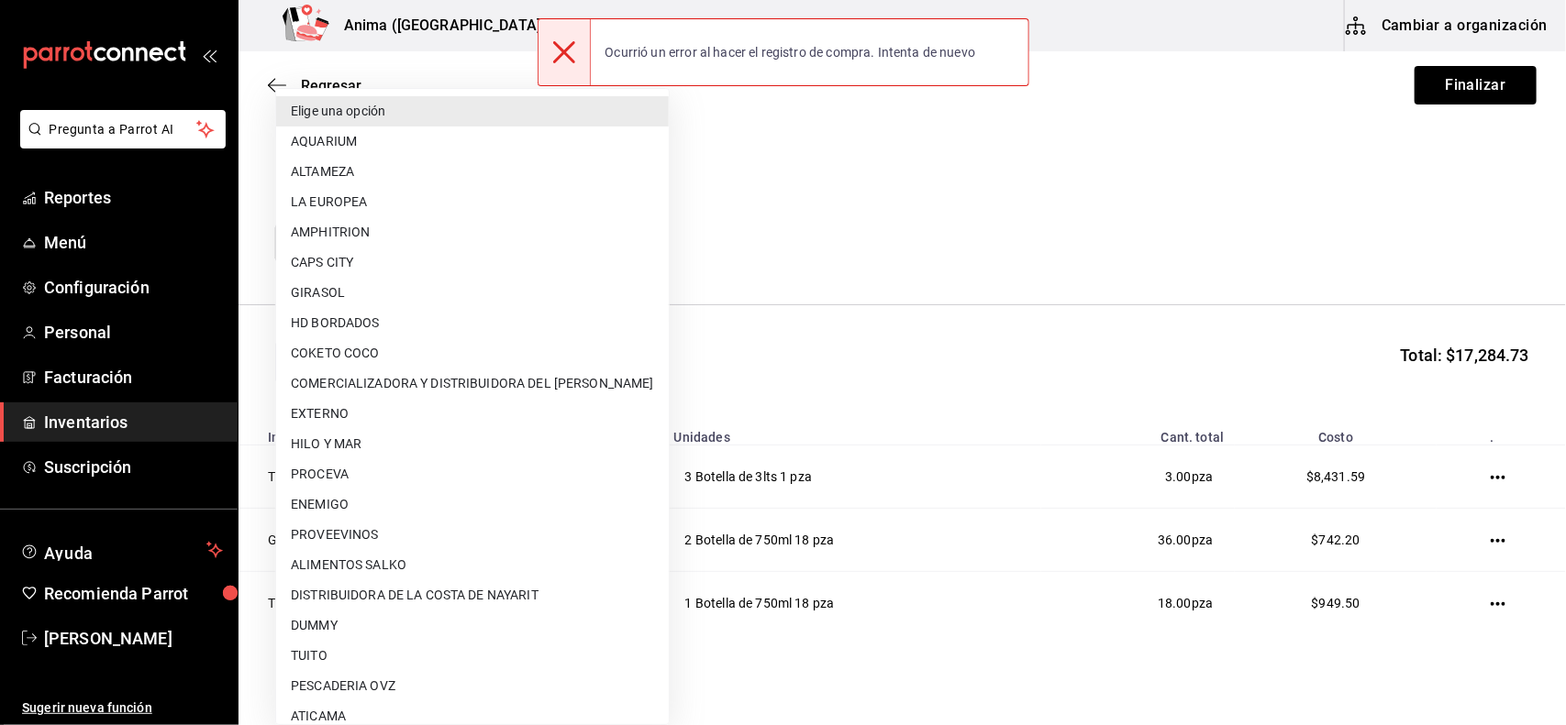
click at [500, 240] on body "Pregunta a Parrot AI Reportes Menú Configuración Personal Facturación Inventari…" at bounding box center [783, 311] width 1566 height 622
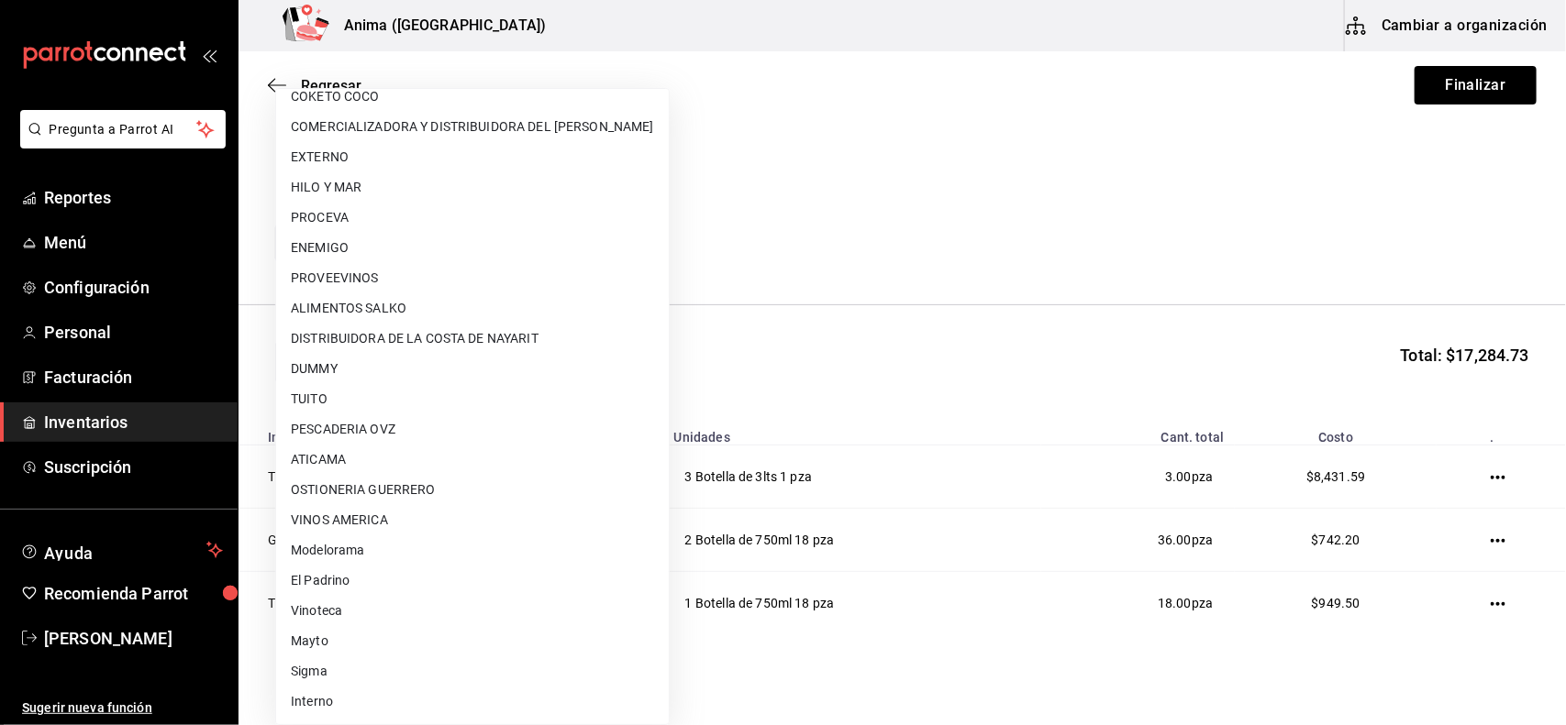
click at [390, 523] on li "VINOS AMERICA" at bounding box center [472, 520] width 393 height 30
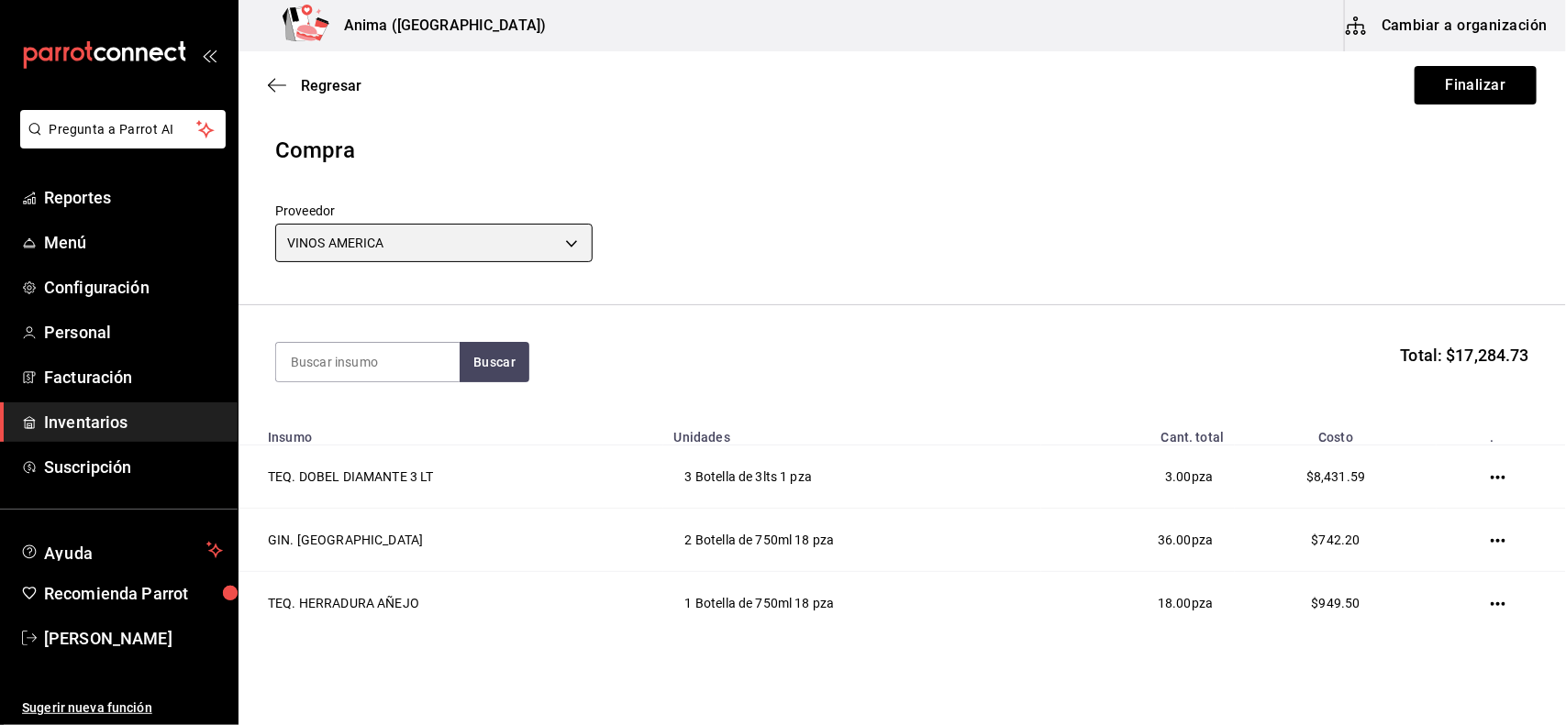
type input "1fe8d86c-90f3-4365-b4ad-15fcc30ab7b2"
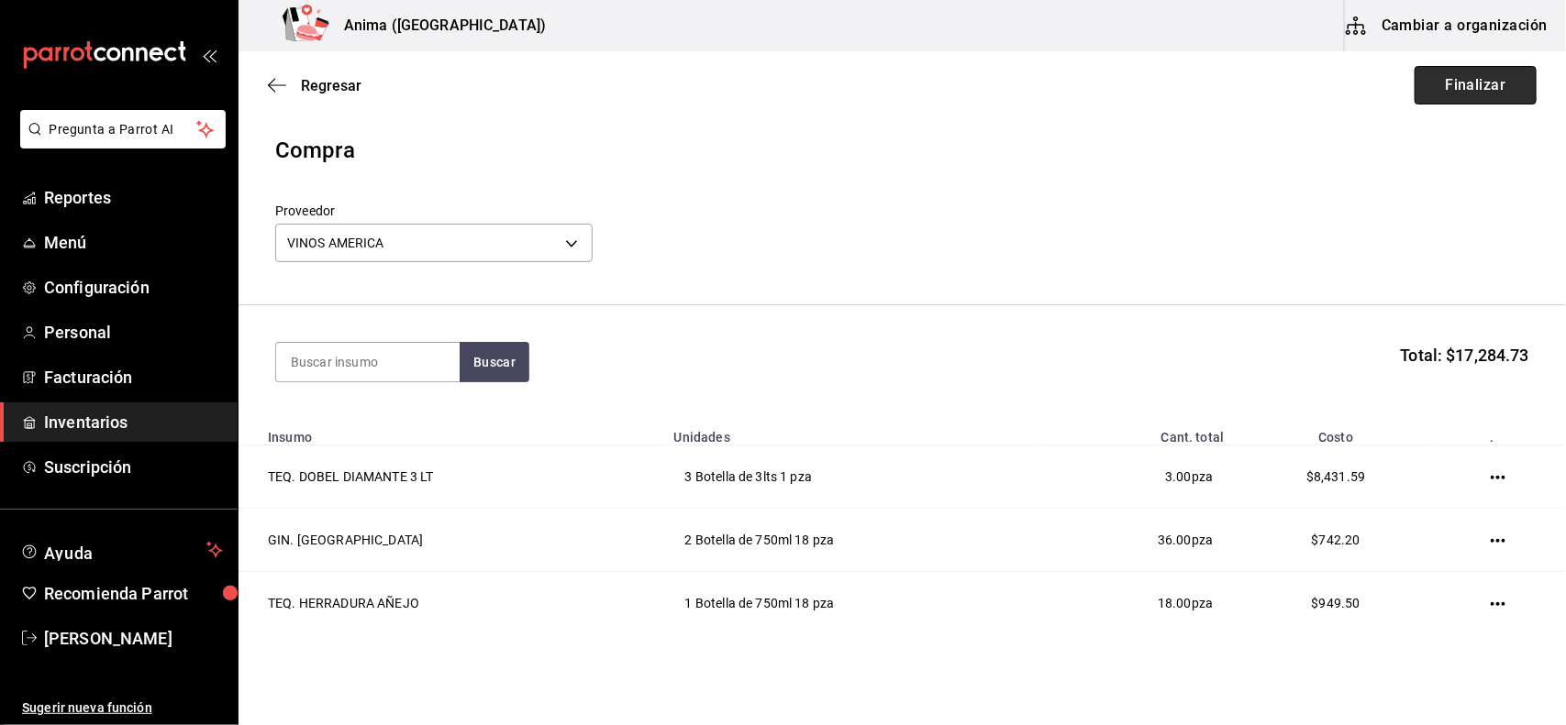
click at [1465, 73] on button "Finalizar" at bounding box center [1475, 85] width 122 height 39
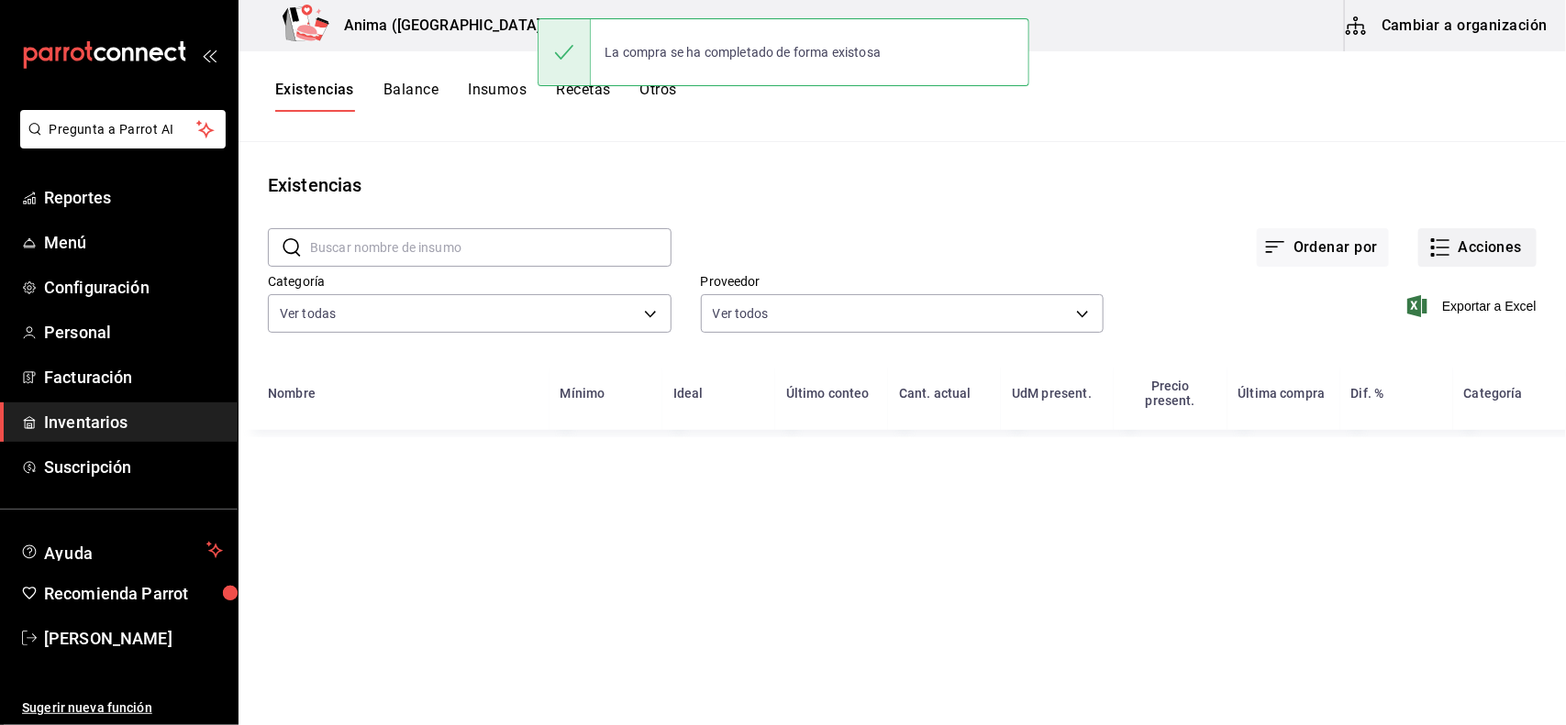
click at [1474, 257] on button "Acciones" at bounding box center [1477, 247] width 118 height 39
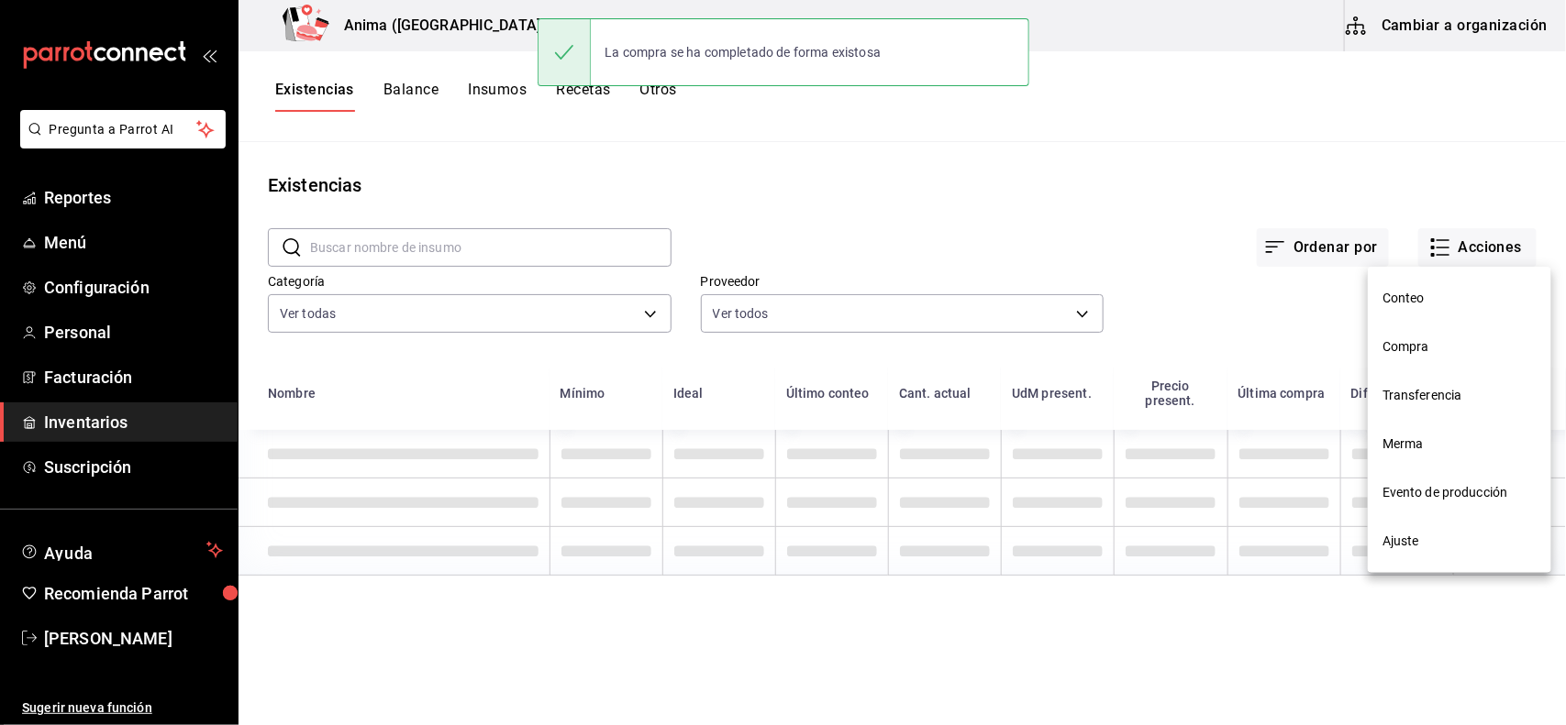
click at [1417, 339] on span "Compra" at bounding box center [1459, 347] width 154 height 19
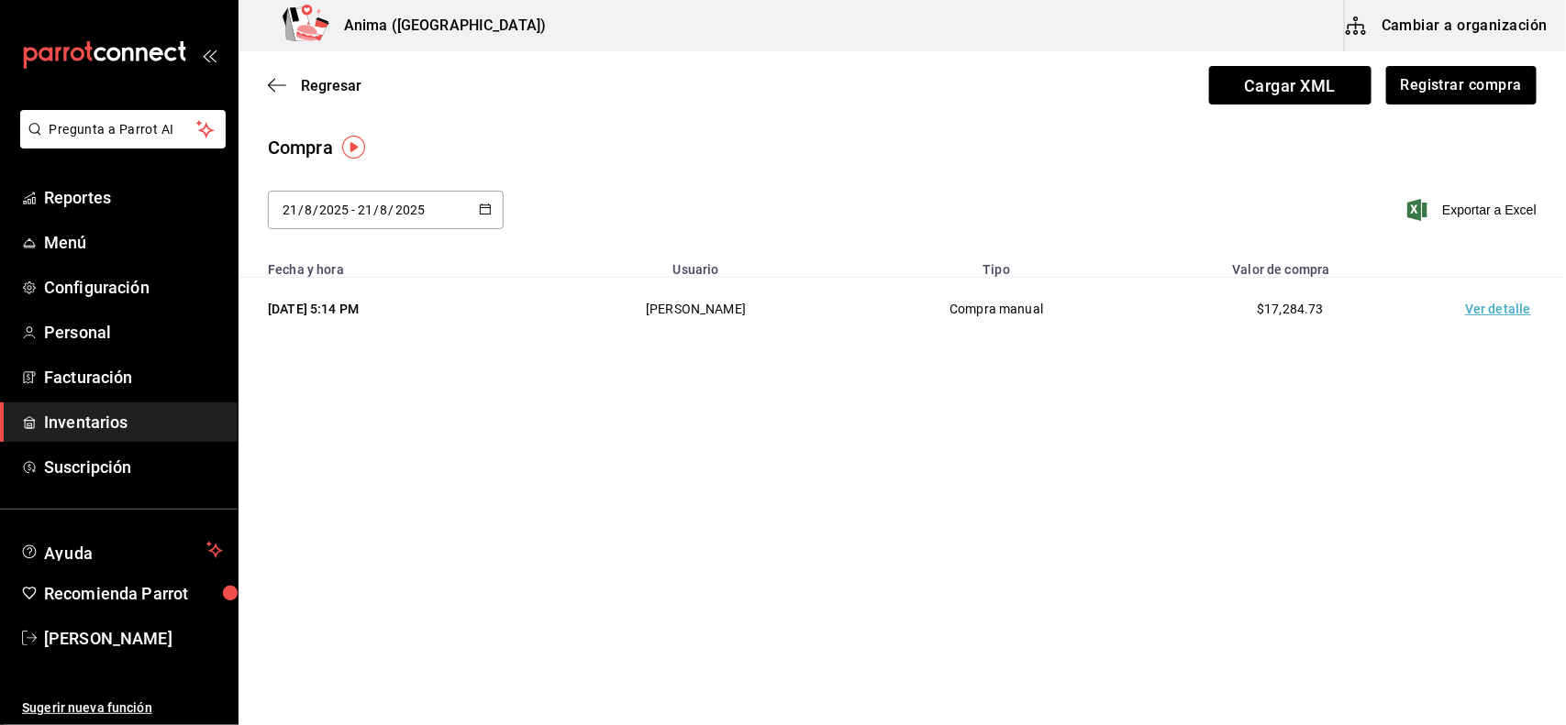
click at [1498, 307] on td "Ver detalle" at bounding box center [1501, 309] width 128 height 63
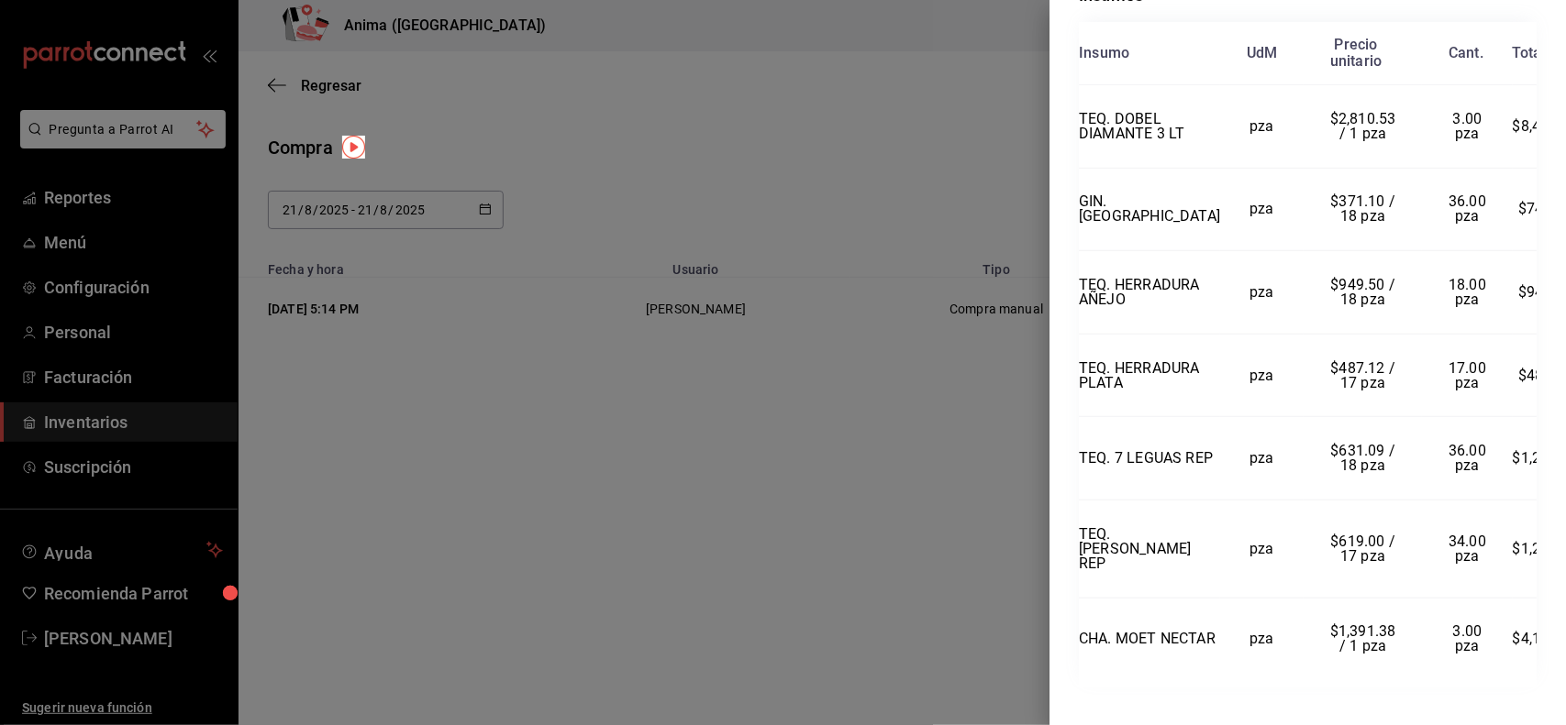
scroll to position [450, 0]
click at [943, 120] on div at bounding box center [783, 362] width 1566 height 725
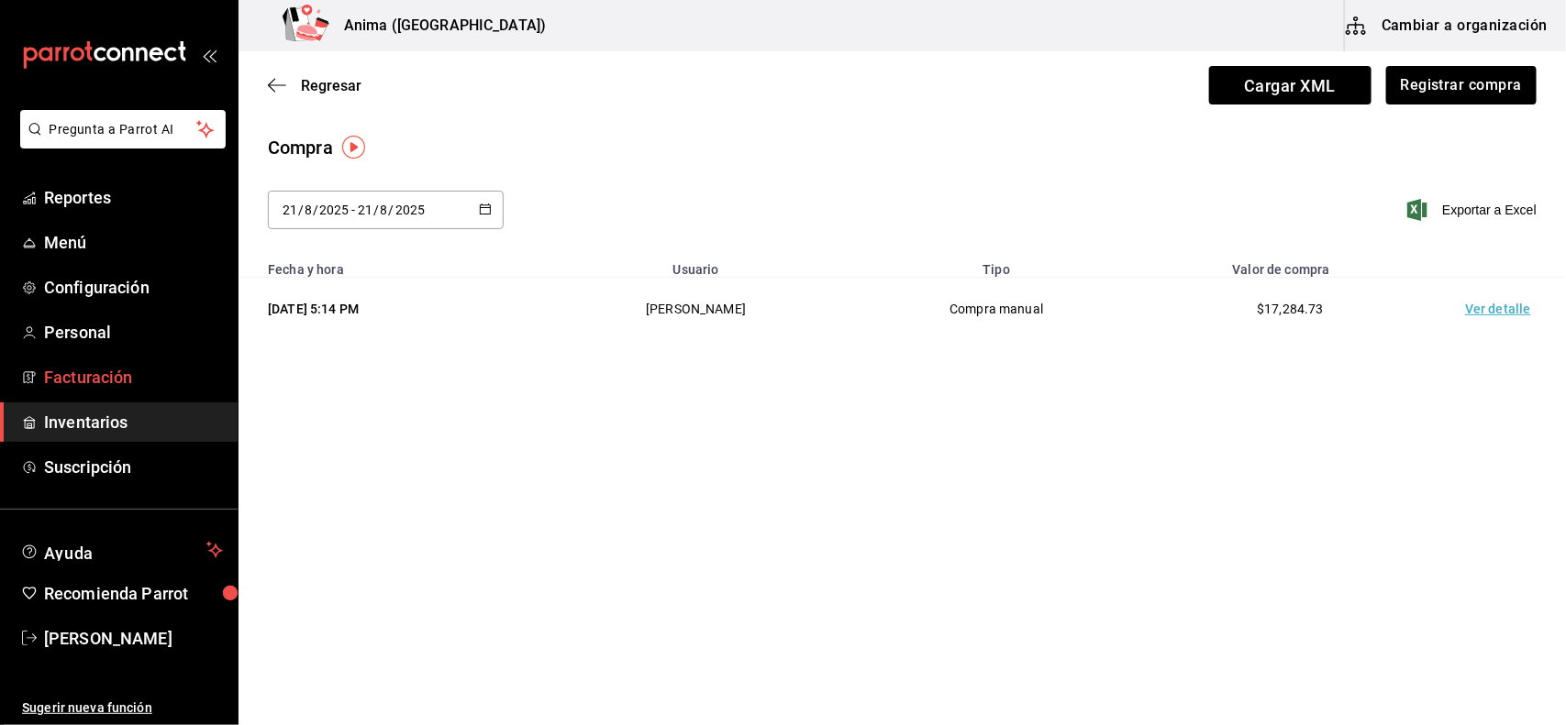
drag, startPoint x: 94, startPoint y: 413, endPoint x: 207, endPoint y: 382, distance: 117.7
click at [94, 413] on span "Inventarios" at bounding box center [133, 422] width 179 height 25
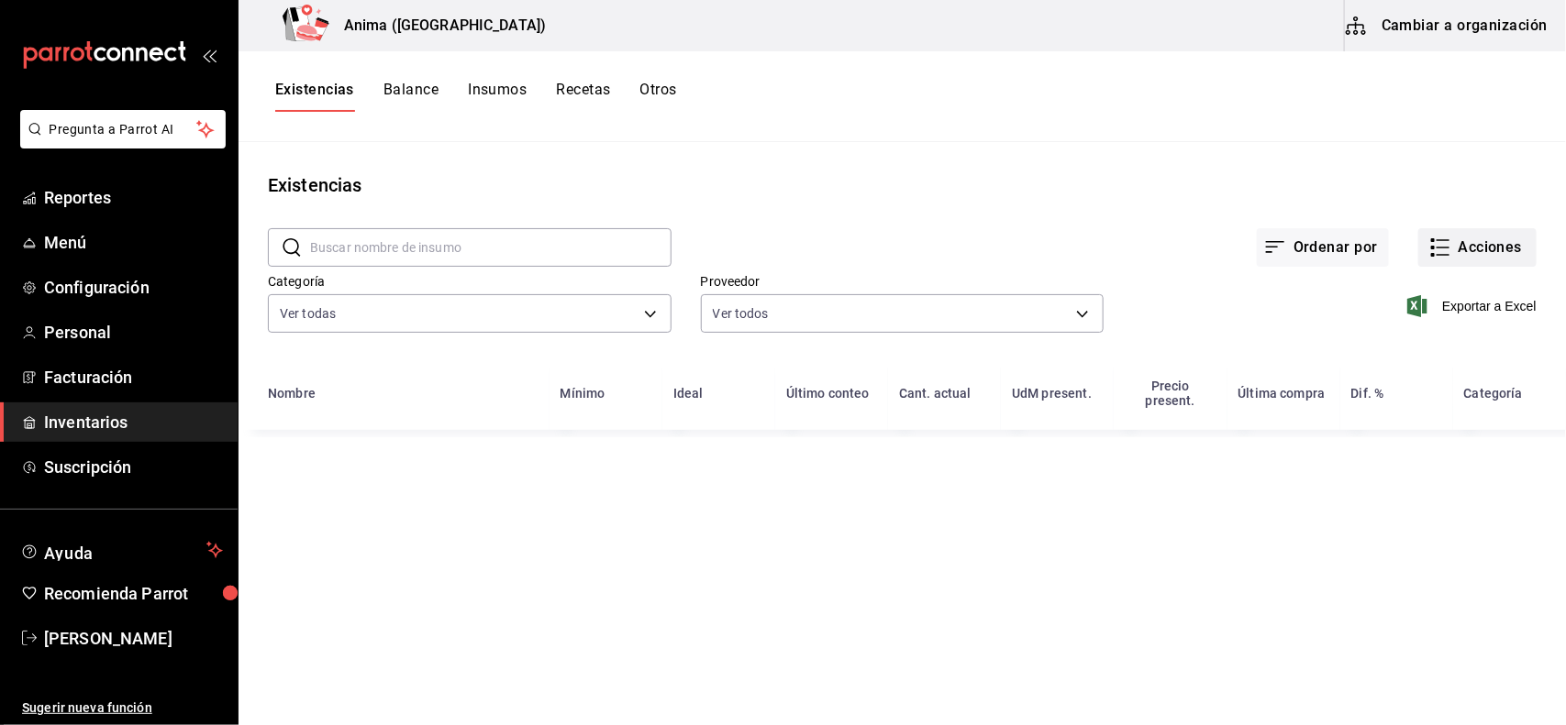
click at [1447, 237] on icon "button" at bounding box center [1440, 248] width 22 height 22
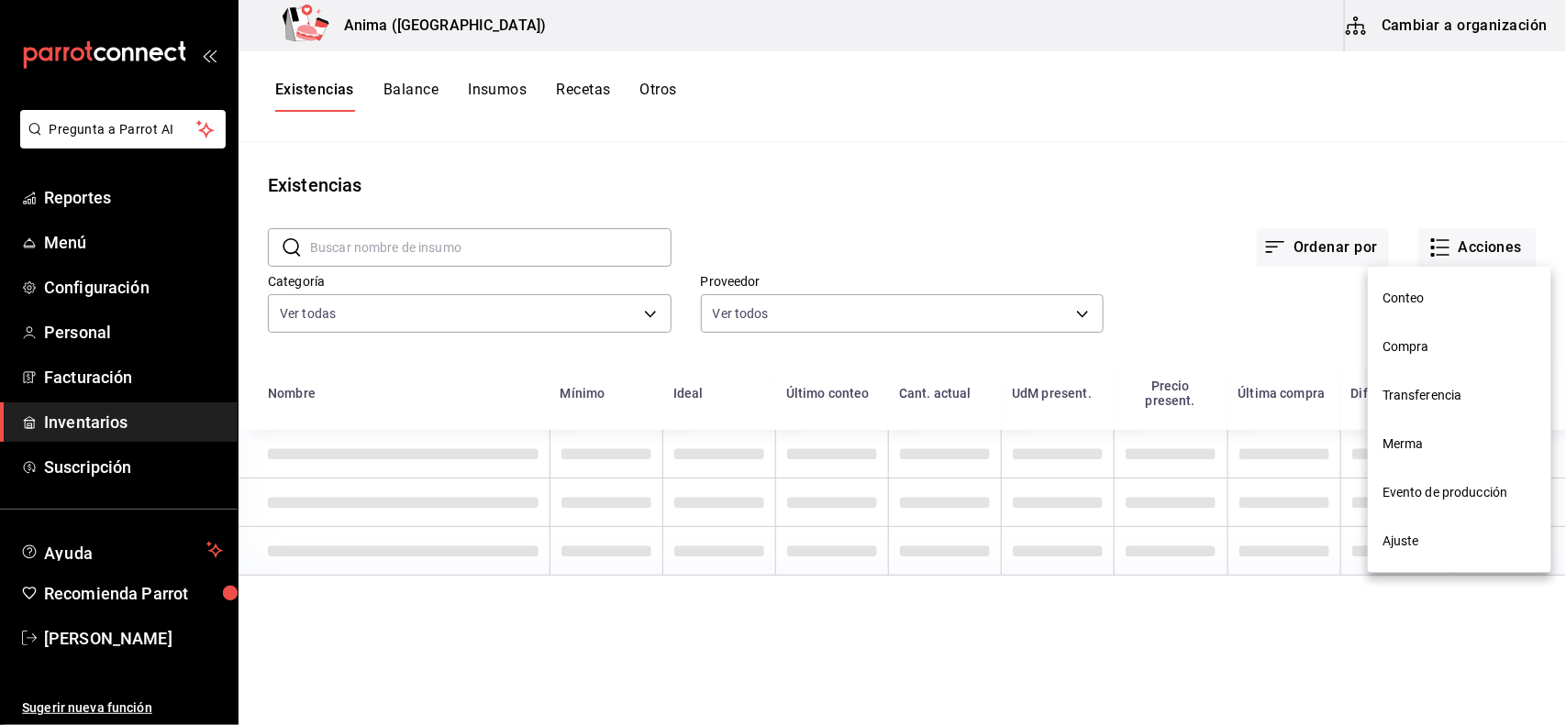
click at [1391, 445] on span "Merma" at bounding box center [1459, 444] width 154 height 19
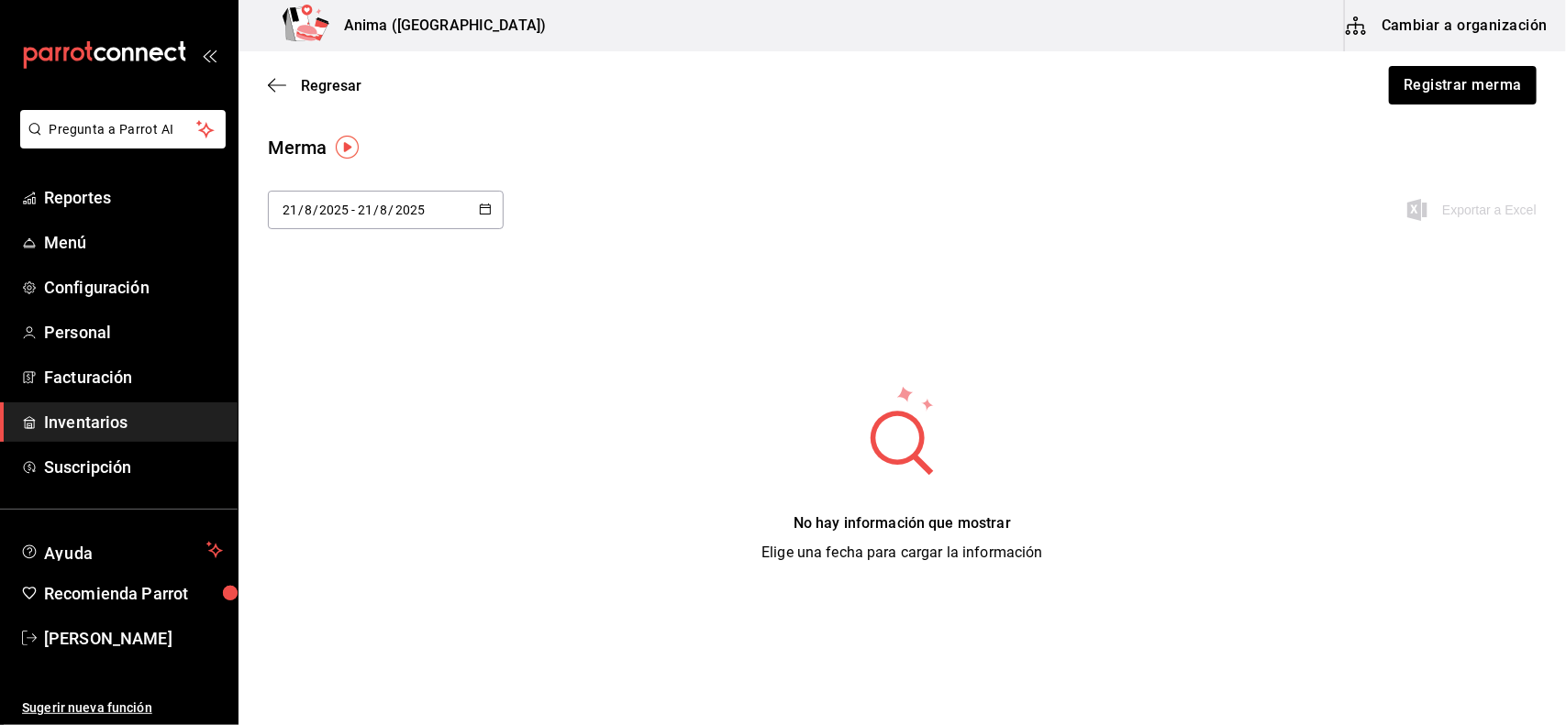
click at [152, 415] on span "Inventarios" at bounding box center [133, 422] width 179 height 25
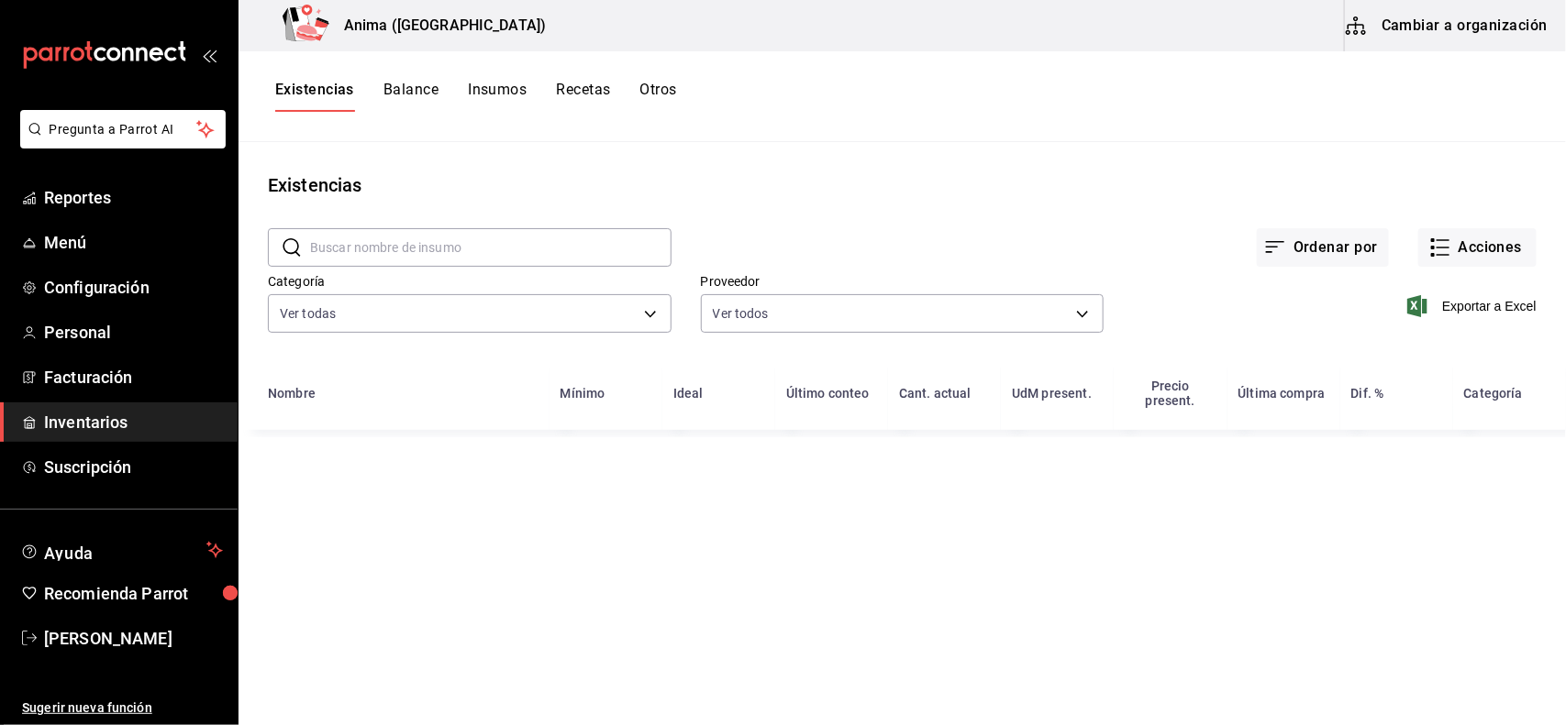
click at [402, 290] on div "Ver todas ab029dbf-d427-4930-b558-544141c45d9e,3e36a201-3bef-4cb4-ba27-0938f4d1…" at bounding box center [470, 310] width 404 height 46
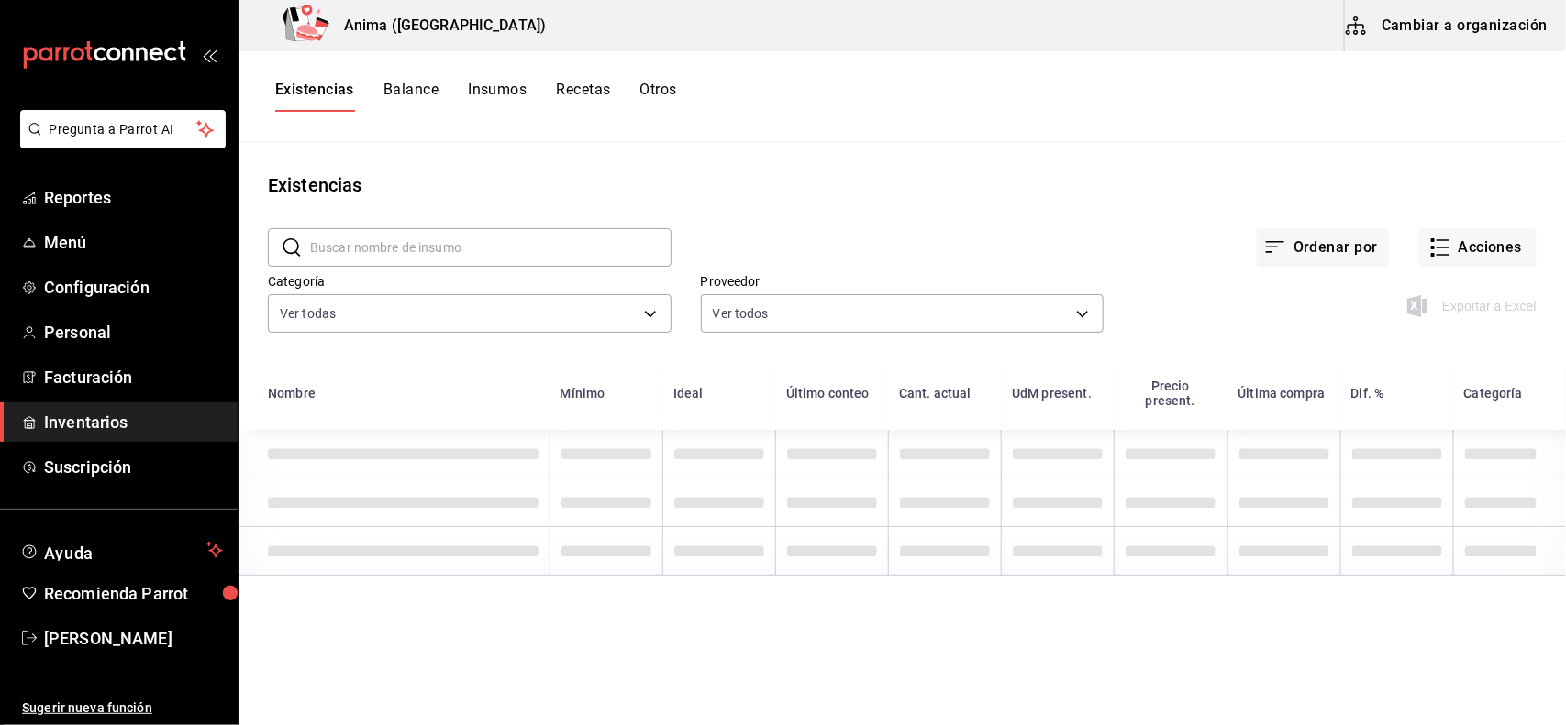
click at [378, 241] on input "text" at bounding box center [490, 247] width 361 height 37
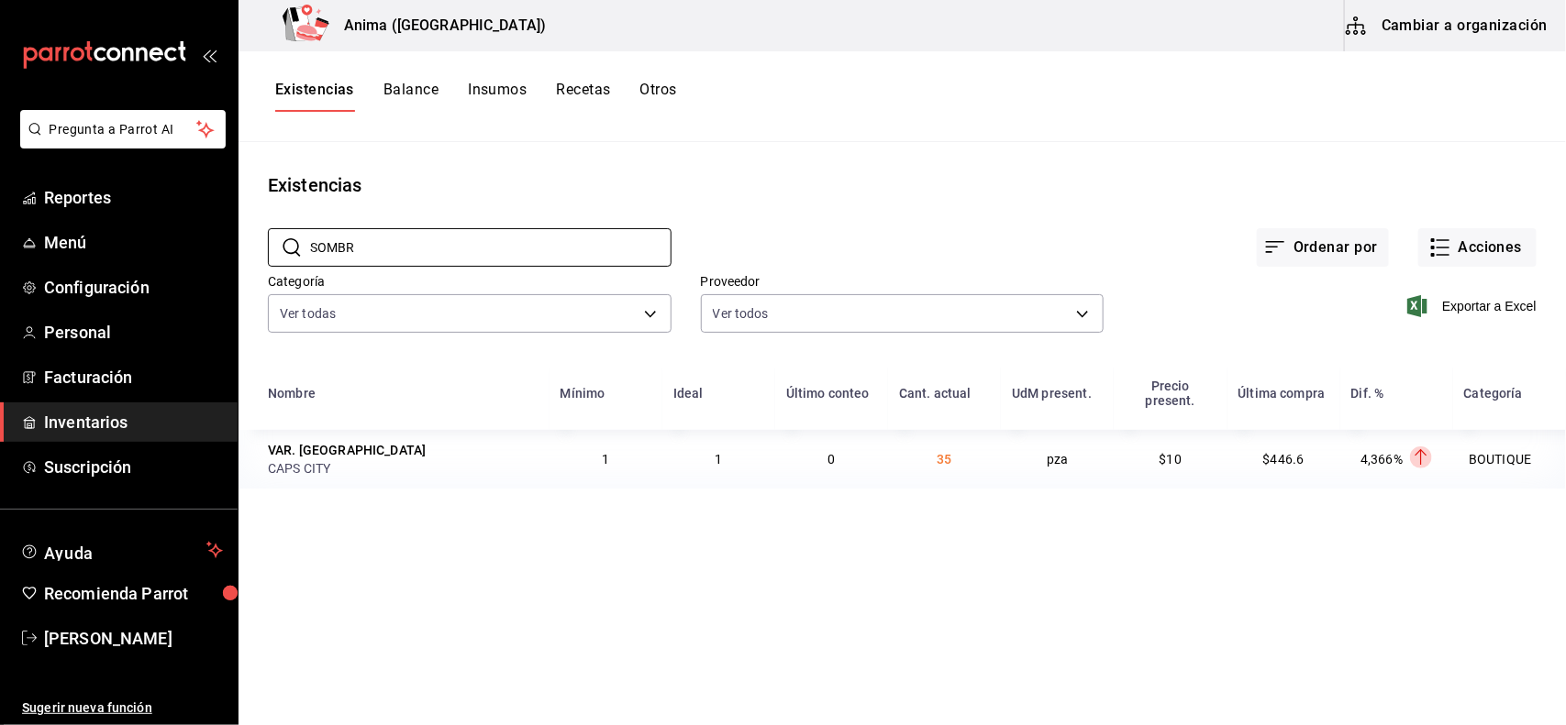
click at [880, 448] on td "0" at bounding box center [831, 459] width 113 height 59
click at [351, 239] on input "SOMBR" at bounding box center [490, 247] width 361 height 37
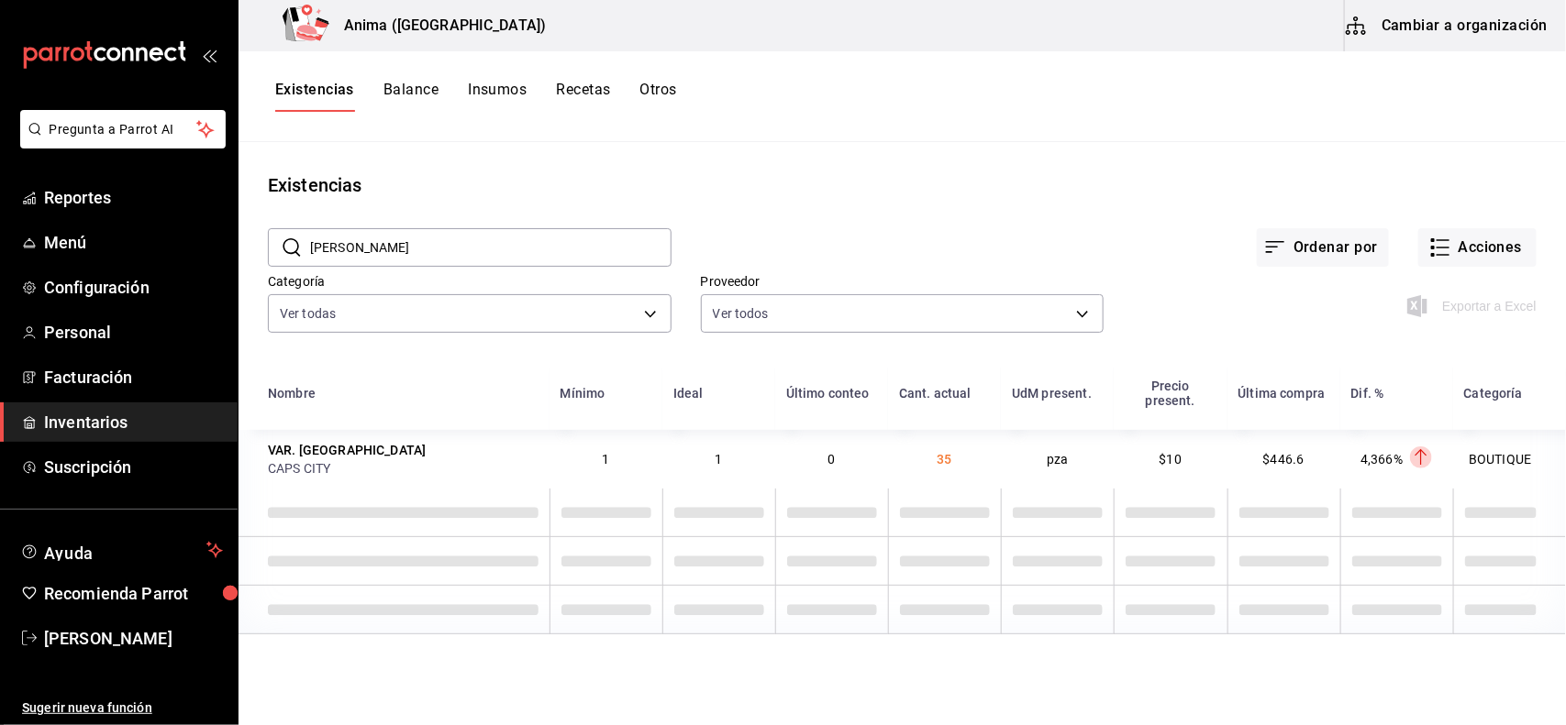
type input "[PERSON_NAME]"
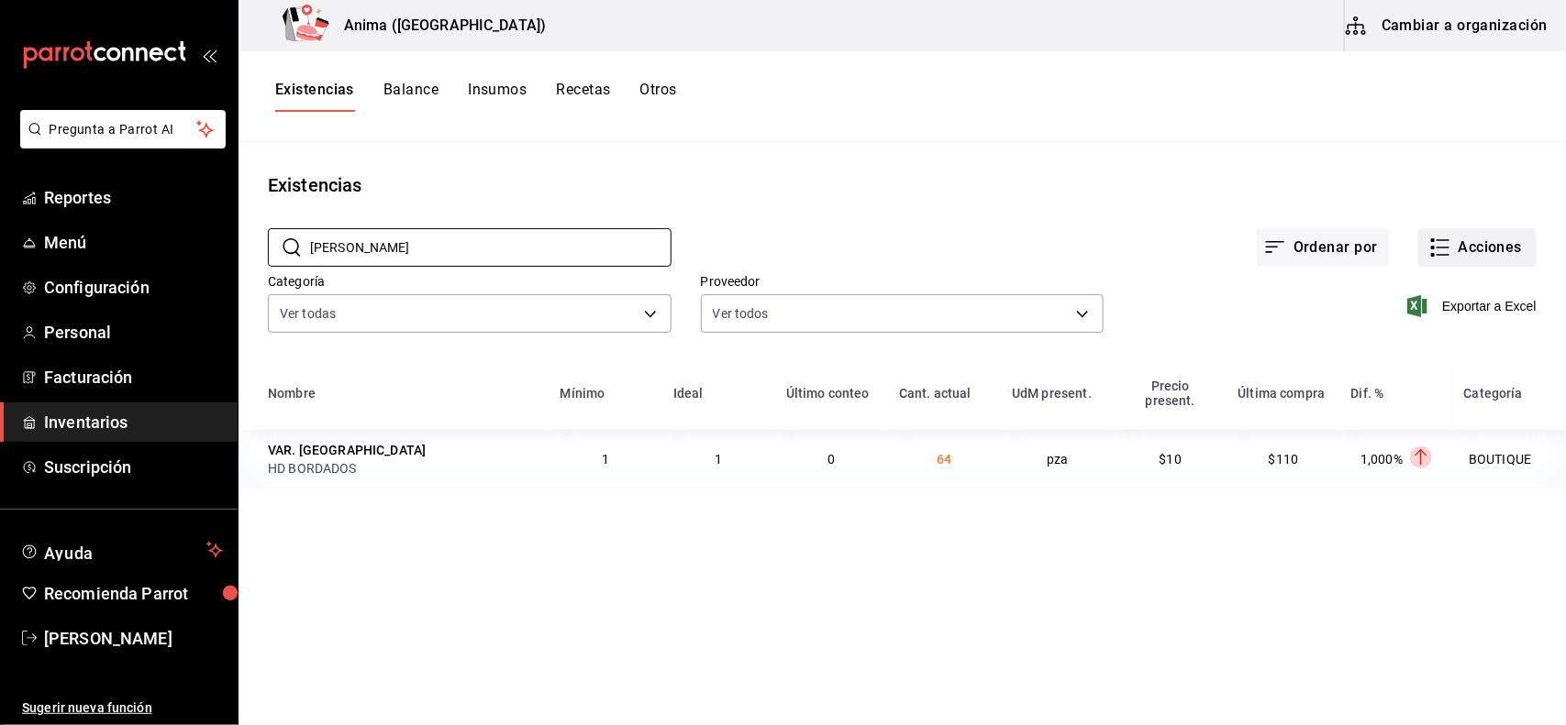
click at [1472, 232] on button "Acciones" at bounding box center [1477, 247] width 118 height 39
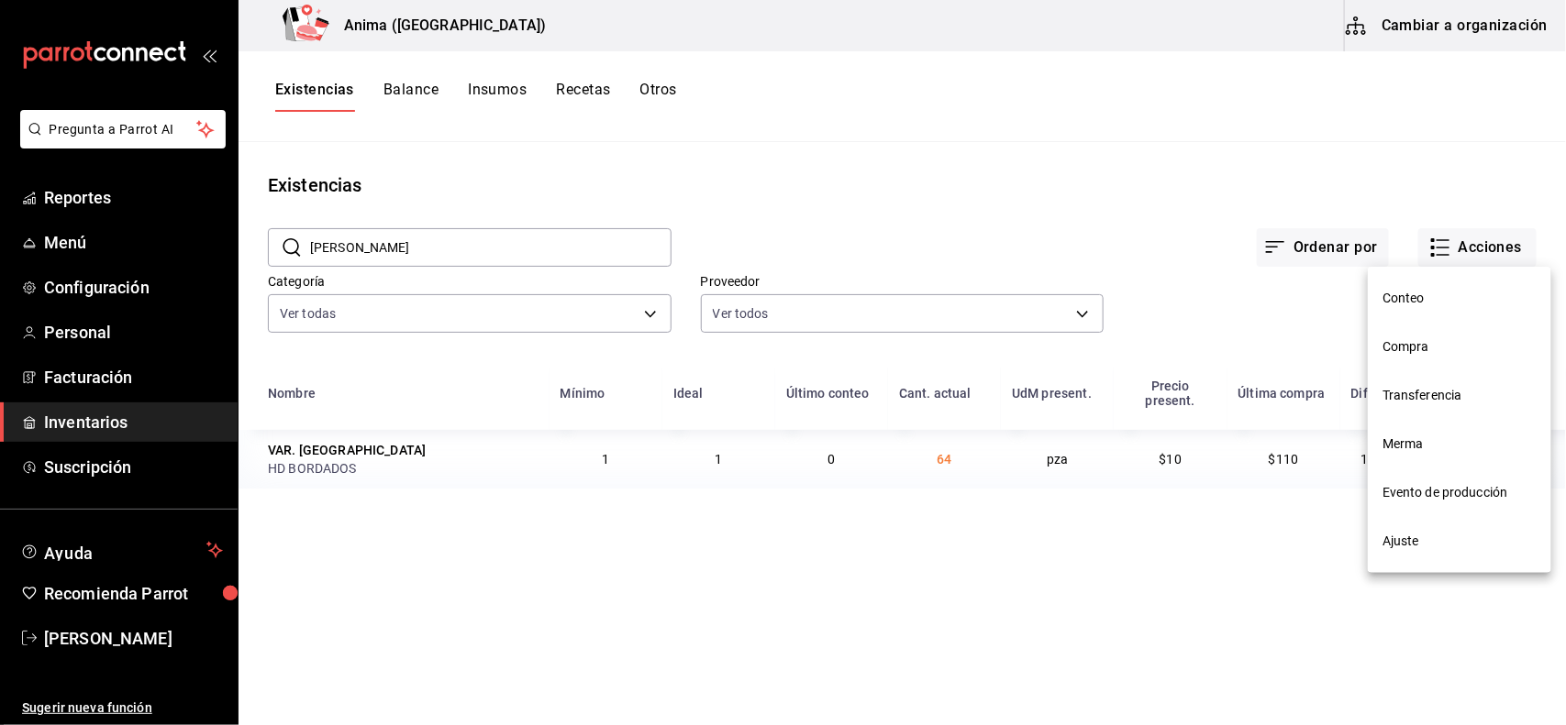
click at [1410, 448] on span "Merma" at bounding box center [1459, 444] width 154 height 19
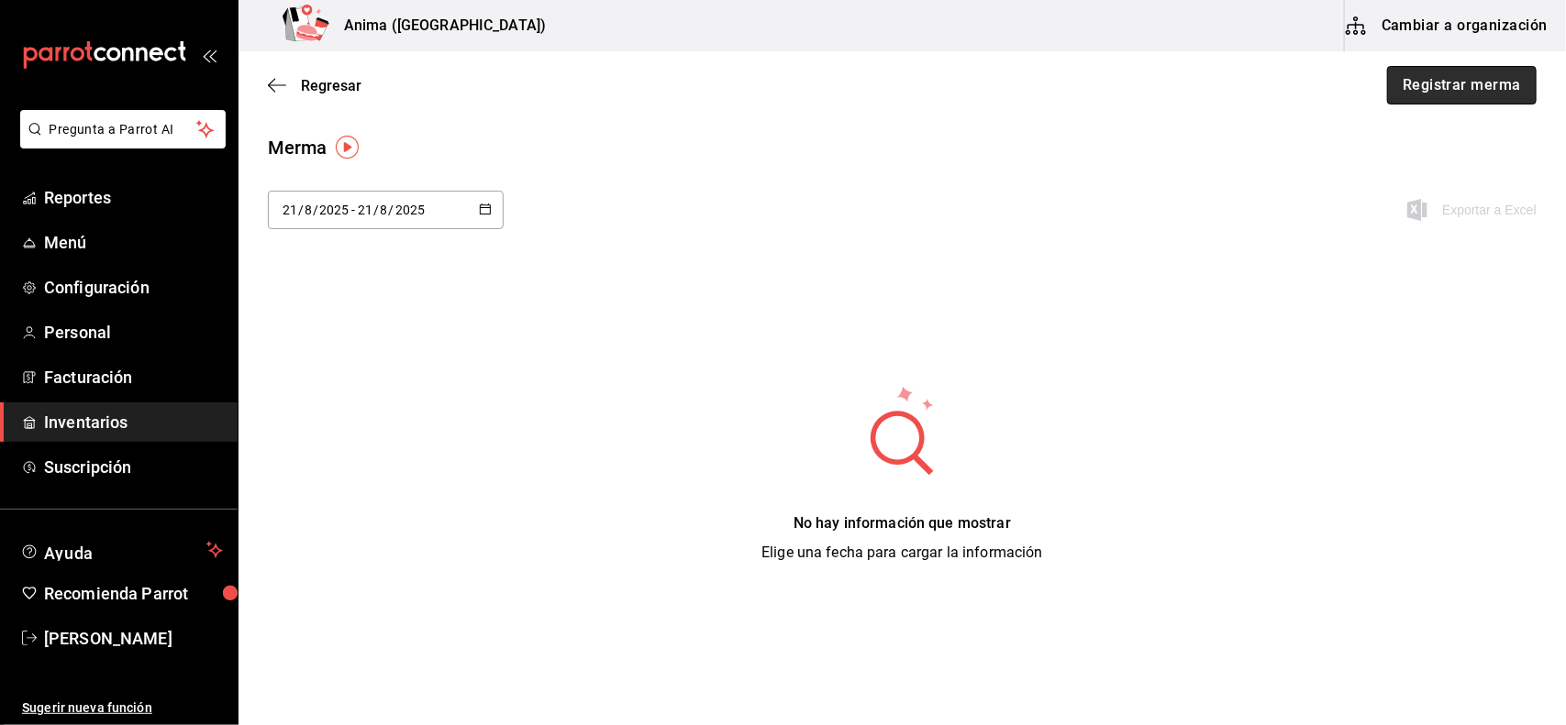
click at [1445, 72] on button "Registrar merma" at bounding box center [1462, 85] width 150 height 39
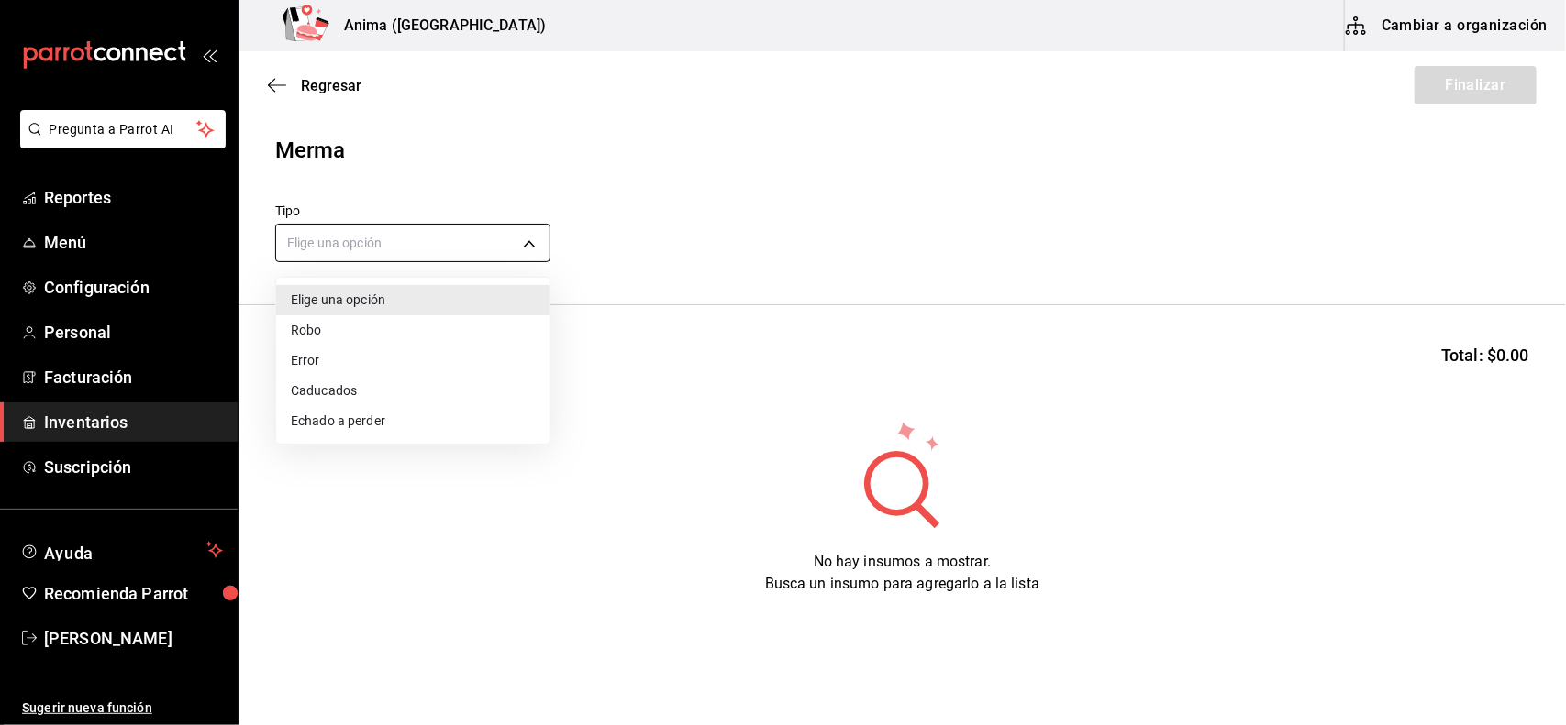
click at [323, 261] on body "Pregunta a Parrot AI Reportes Menú Configuración Personal Facturación Inventari…" at bounding box center [783, 311] width 1566 height 622
click at [333, 368] on li "Error" at bounding box center [412, 361] width 273 height 30
type input "ERROR"
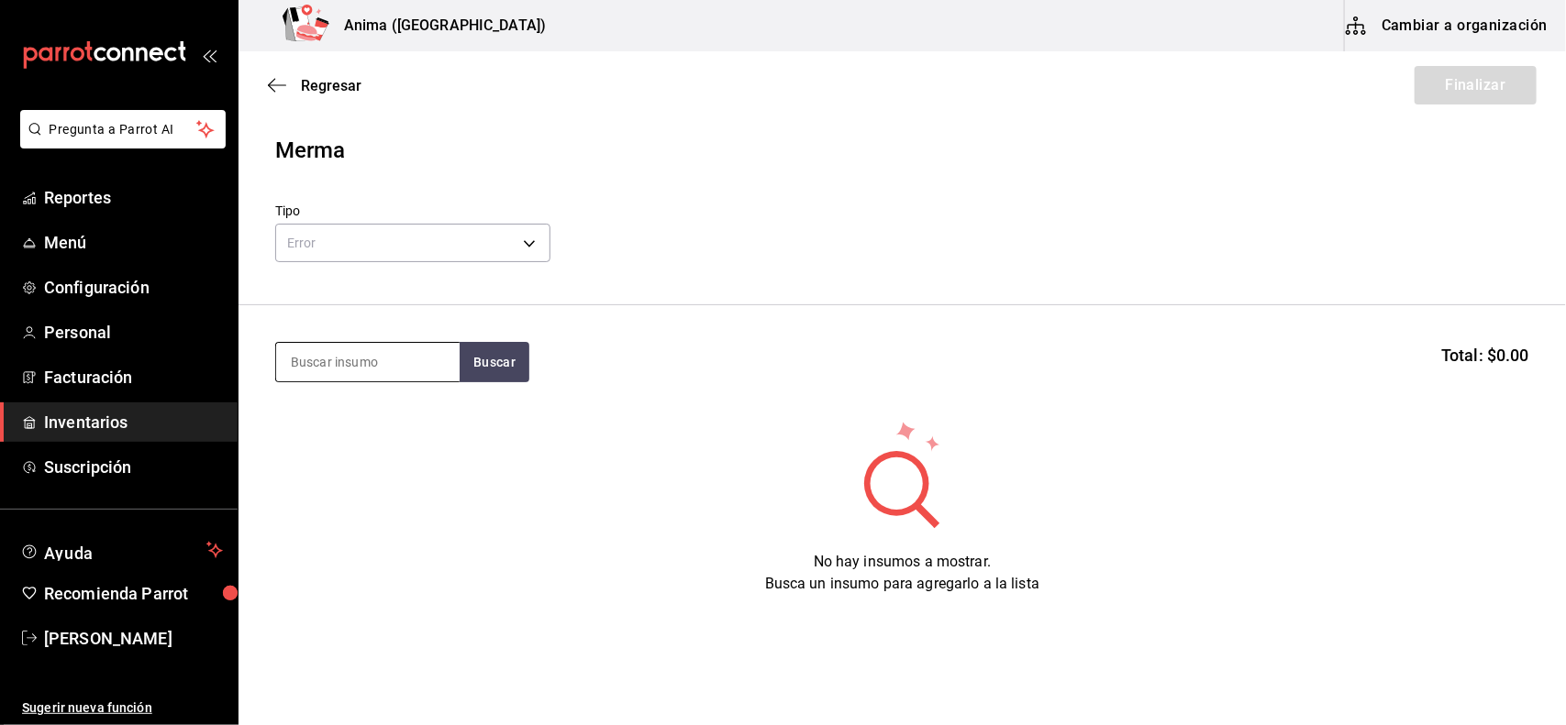
click at [326, 355] on input at bounding box center [367, 362] width 183 height 39
type input "[PERSON_NAME]"
click at [483, 373] on button "Buscar" at bounding box center [495, 362] width 70 height 40
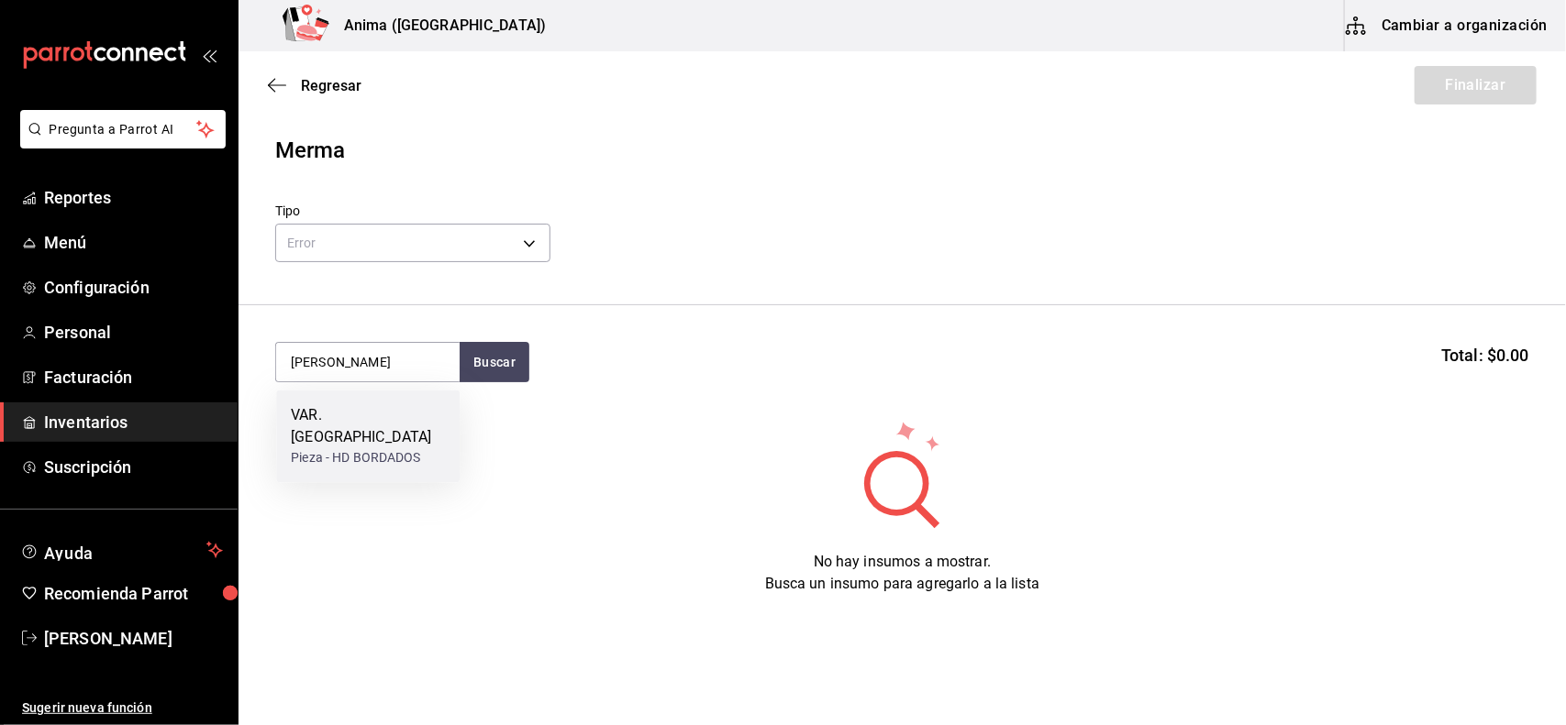
click at [409, 415] on div "VAR. [GEOGRAPHIC_DATA]" at bounding box center [368, 427] width 154 height 44
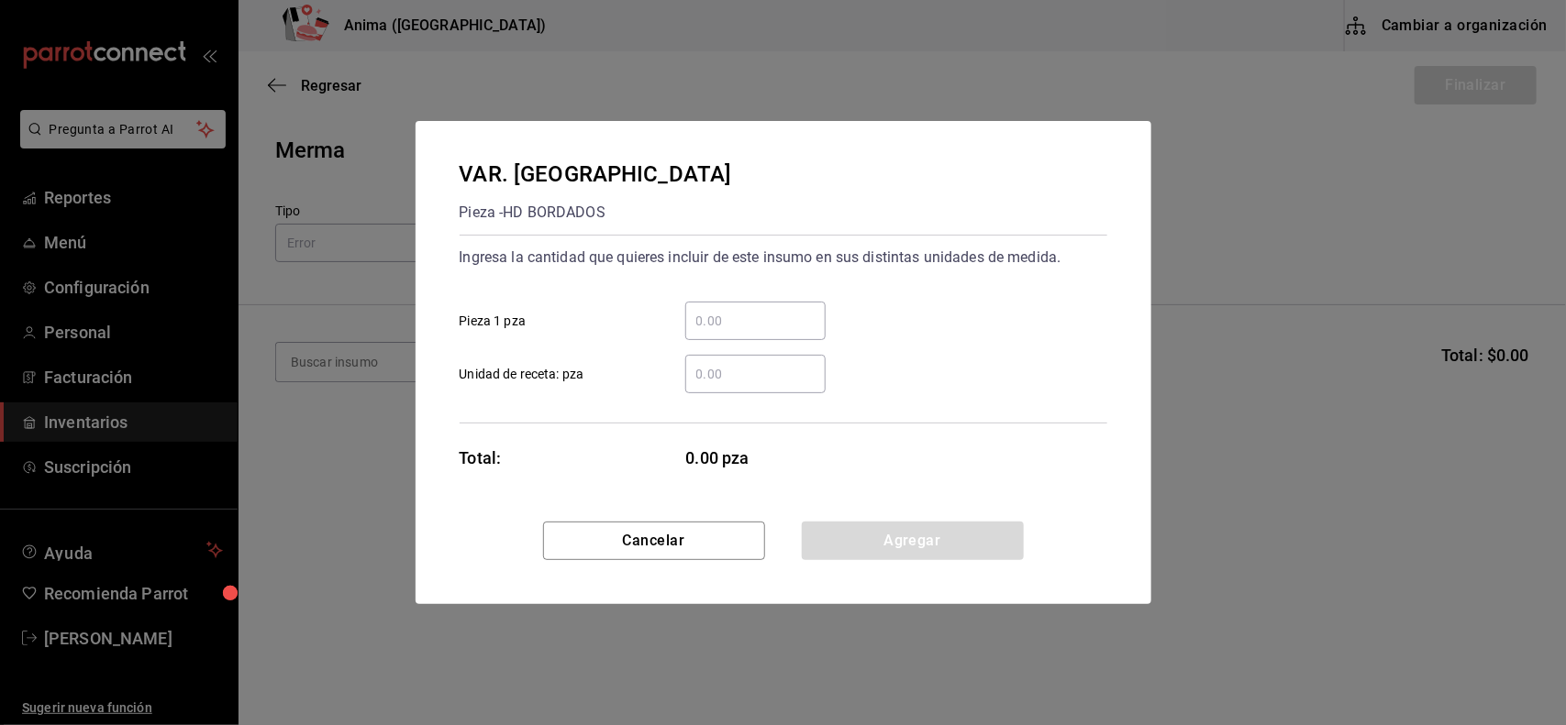
click at [749, 374] on input "​ Unidad de receta: pza" at bounding box center [755, 374] width 140 height 22
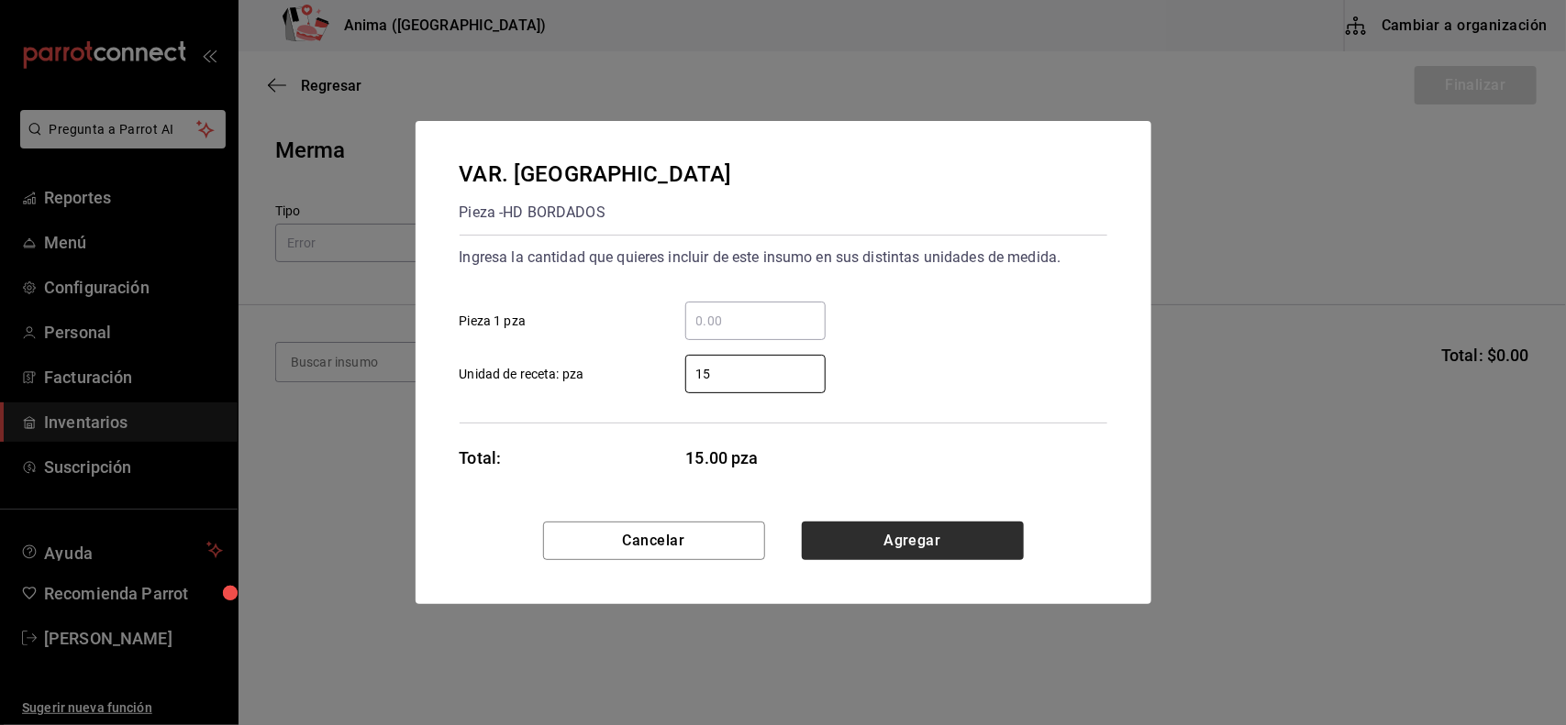
type input "15"
click at [936, 532] on button "Agregar" at bounding box center [913, 541] width 222 height 39
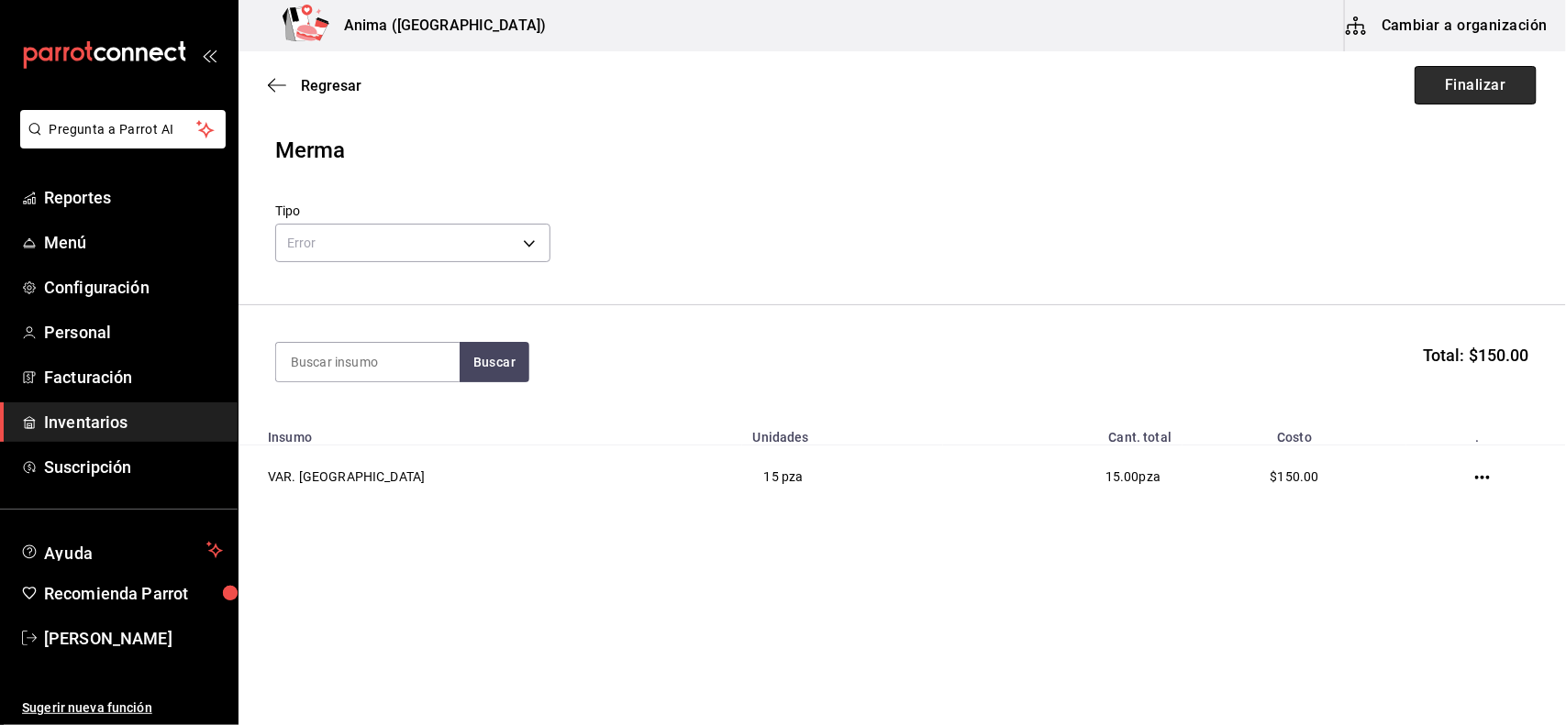
click at [1459, 89] on button "Finalizar" at bounding box center [1475, 85] width 122 height 39
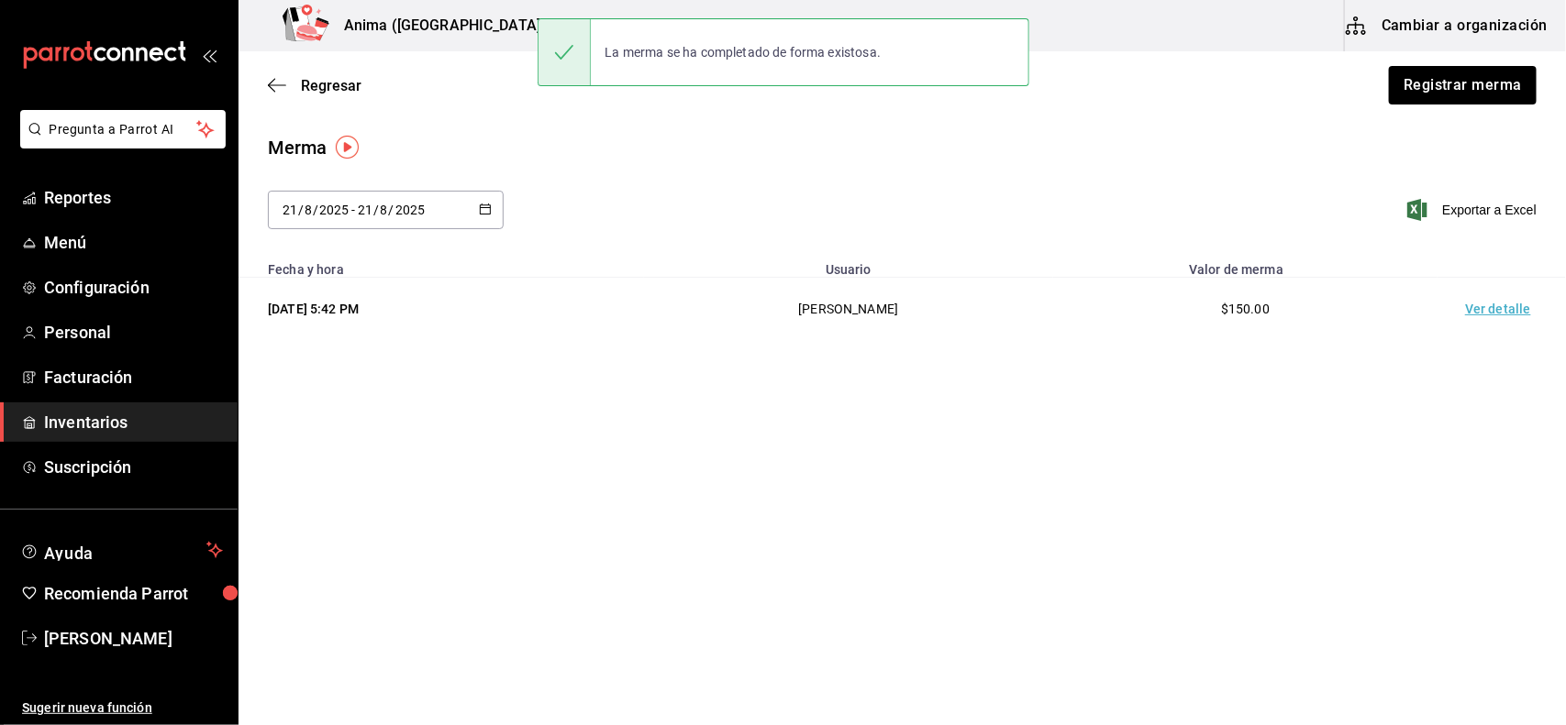
click at [1514, 310] on td "Ver detalle" at bounding box center [1501, 309] width 128 height 63
